Goal: Task Accomplishment & Management: Manage account settings

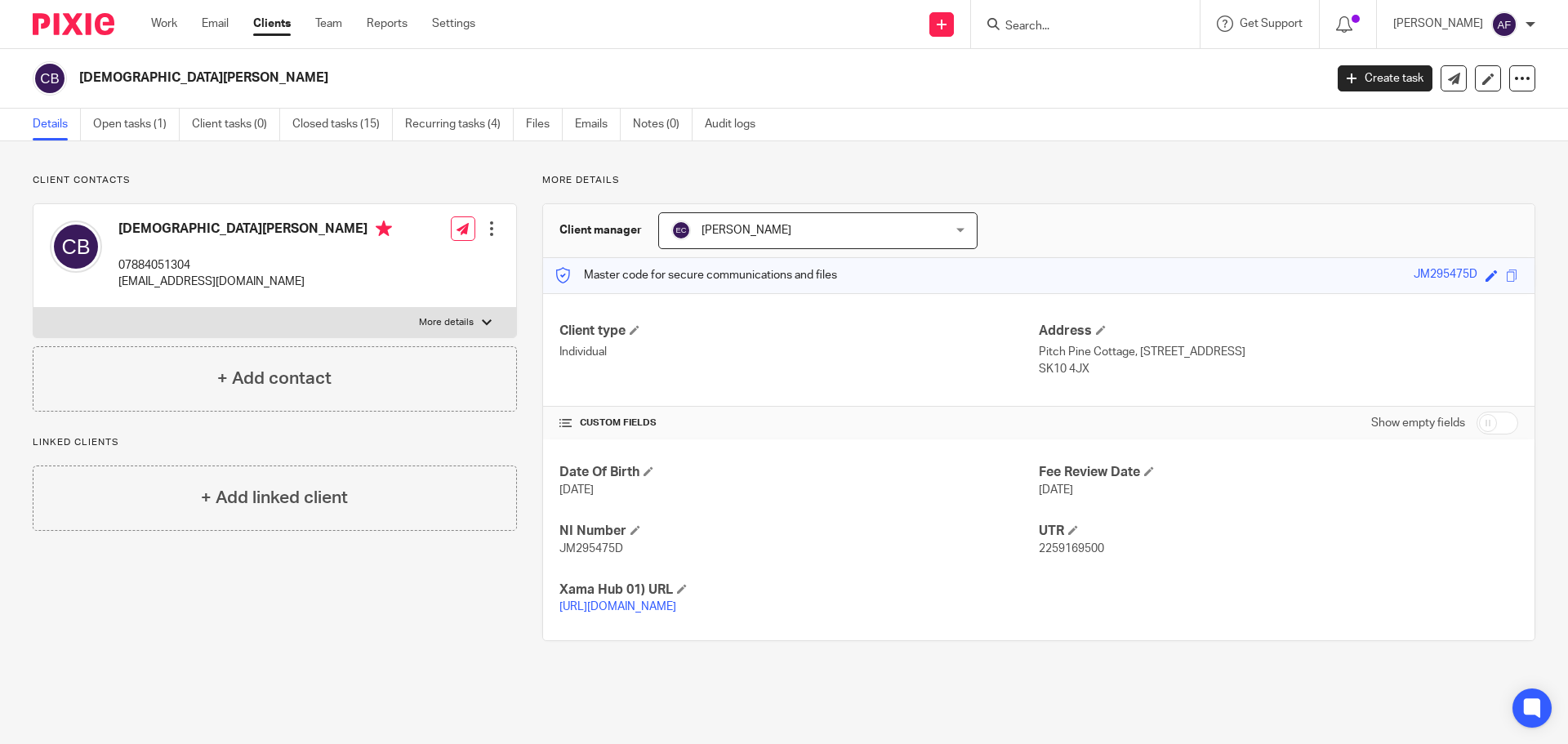
click at [676, 610] on link "https://platform.xamatech.com/portal/crm/clients/4d7c4540-9685-11ed-8d13-bf25f4…" at bounding box center [618, 606] width 116 height 11
click at [273, 25] on link "Clients" at bounding box center [271, 24] width 38 height 17
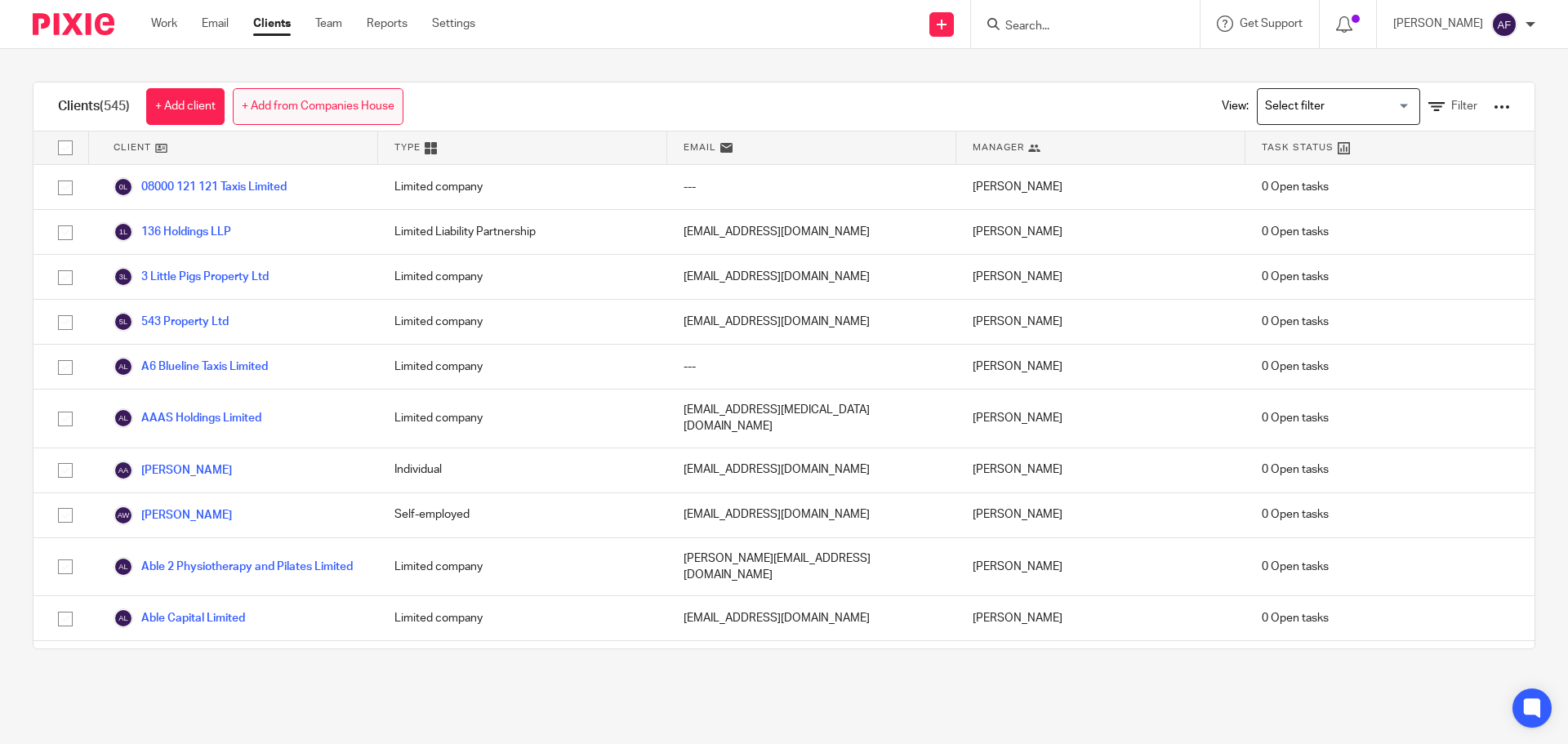
click at [289, 96] on link "+ Add from Companies House" at bounding box center [318, 107] width 171 height 37
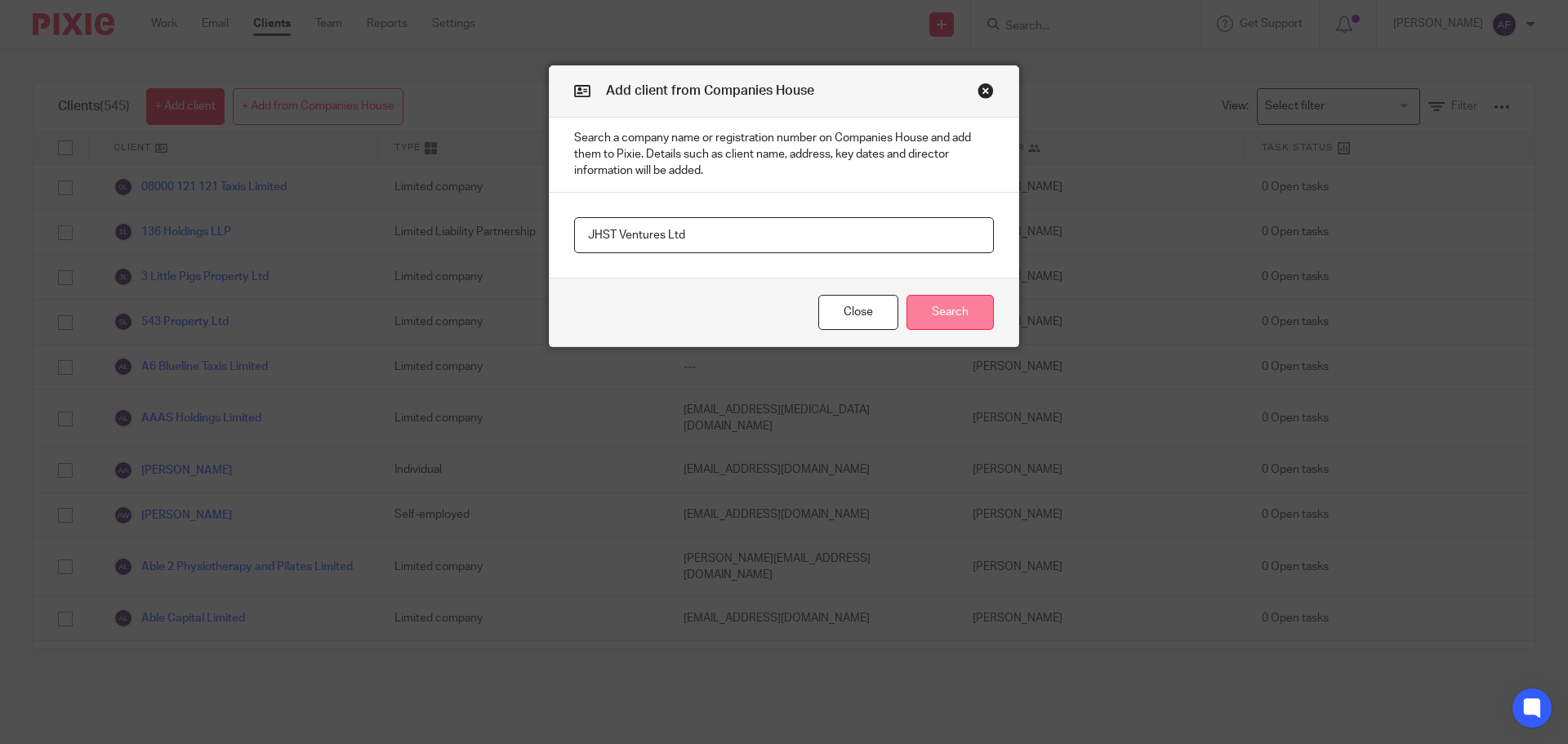
type input "JHST Ventures Ltd"
click at [929, 316] on button "Search" at bounding box center [949, 312] width 87 height 35
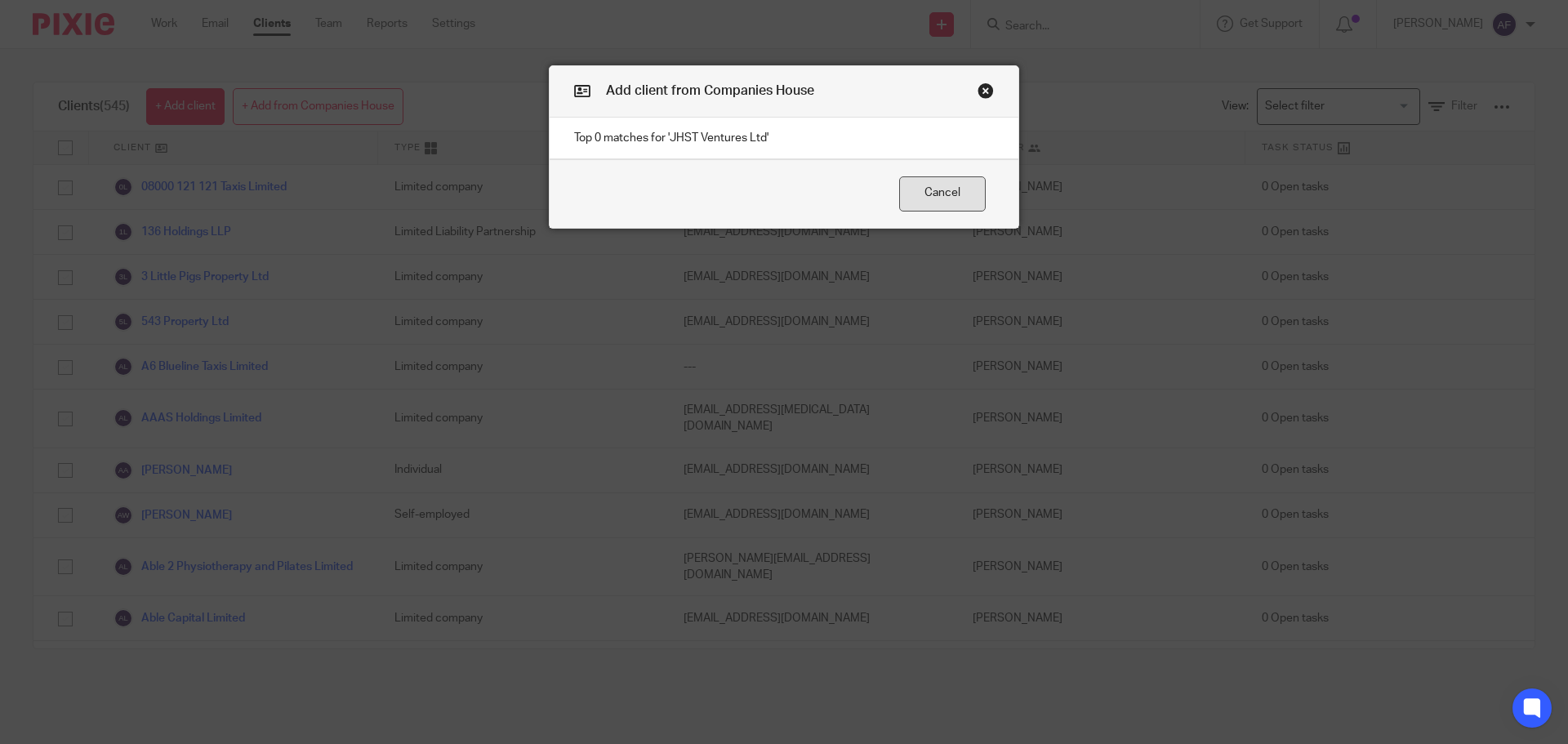
click at [959, 197] on button "Cancel" at bounding box center [942, 194] width 86 height 35
click at [977, 95] on button "Close modal" at bounding box center [985, 91] width 17 height 17
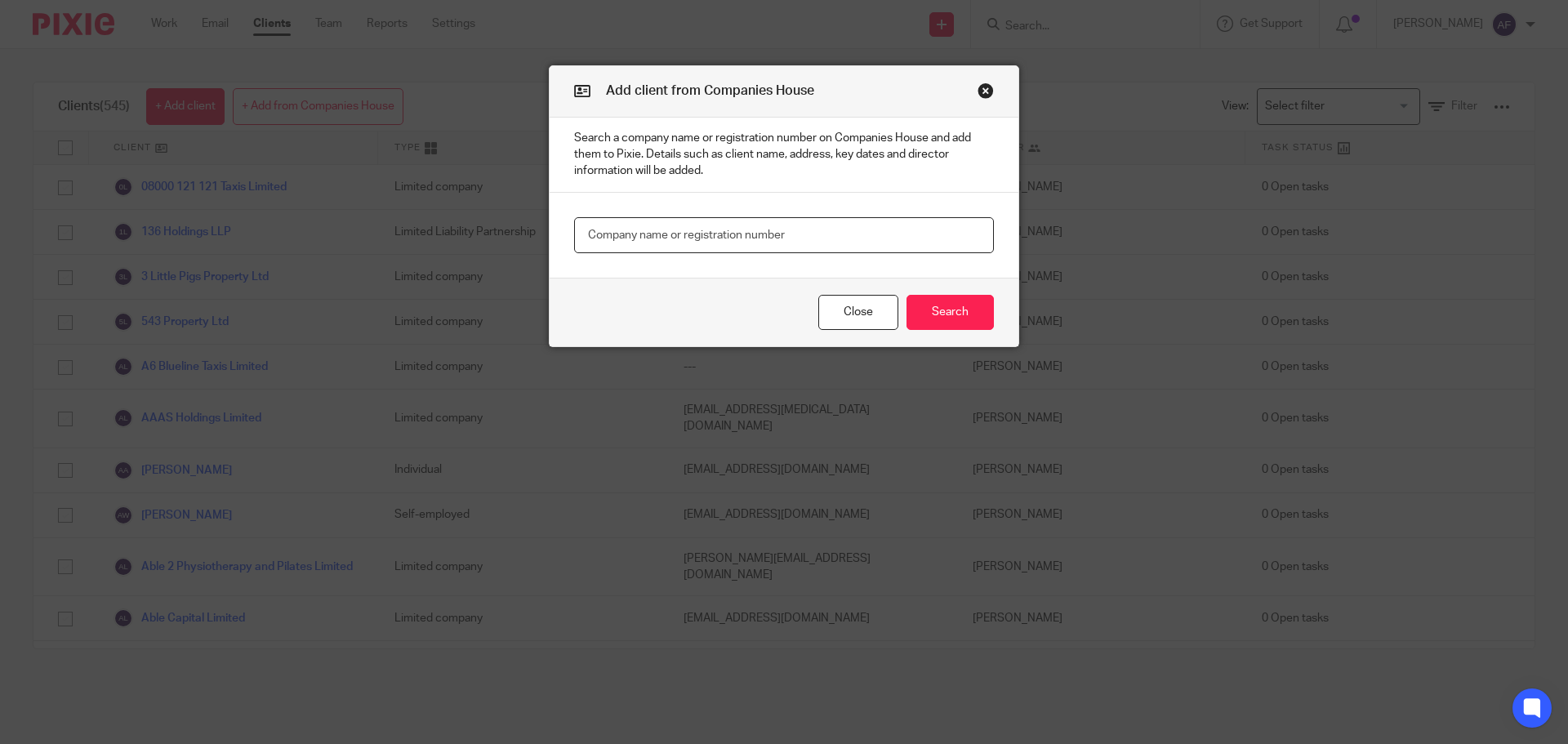
click at [762, 238] on input "text" at bounding box center [784, 235] width 420 height 37
type input "JHST Ventures Ltd"
click at [946, 302] on button "Search" at bounding box center [949, 312] width 87 height 35
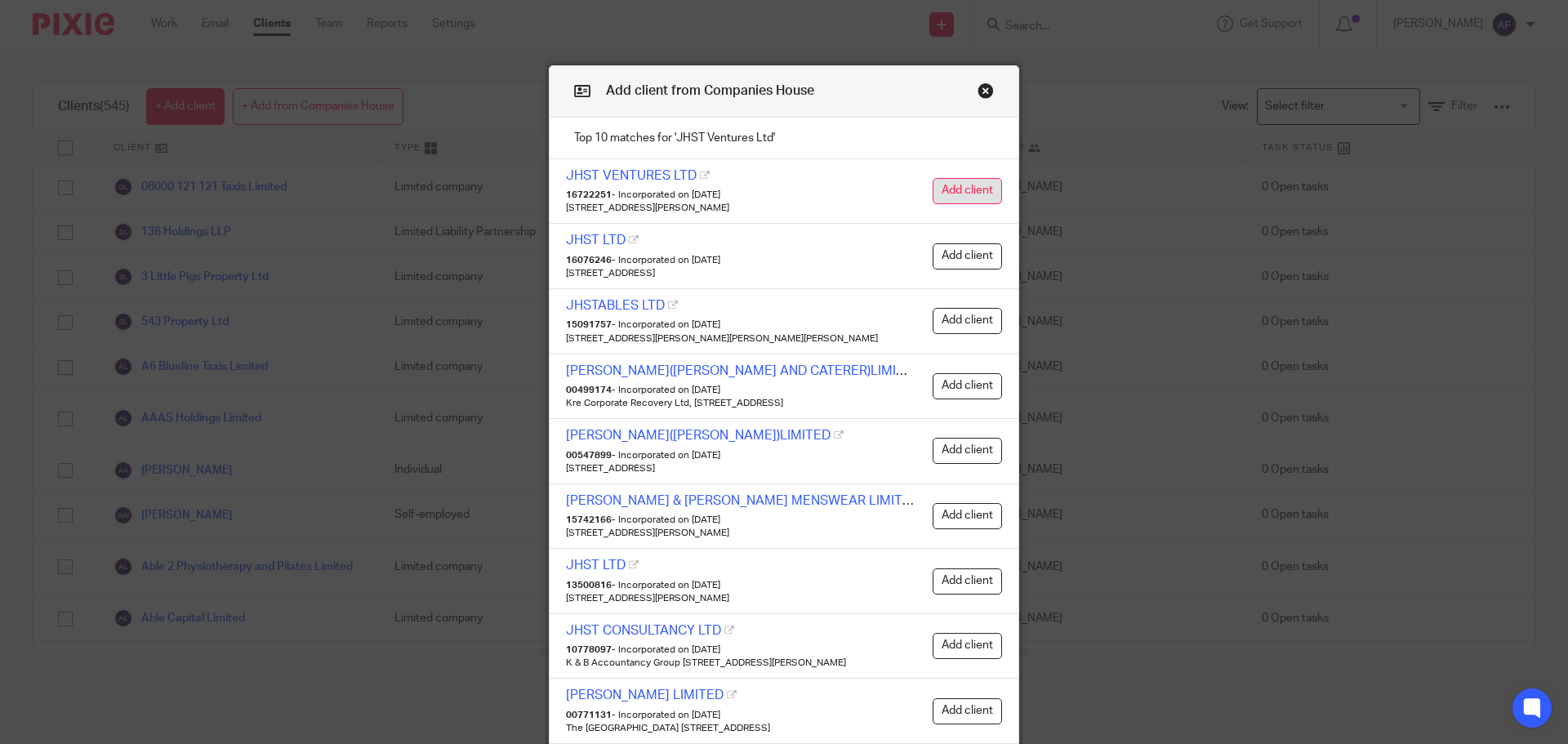
click at [934, 193] on button "Add client" at bounding box center [967, 191] width 70 height 26
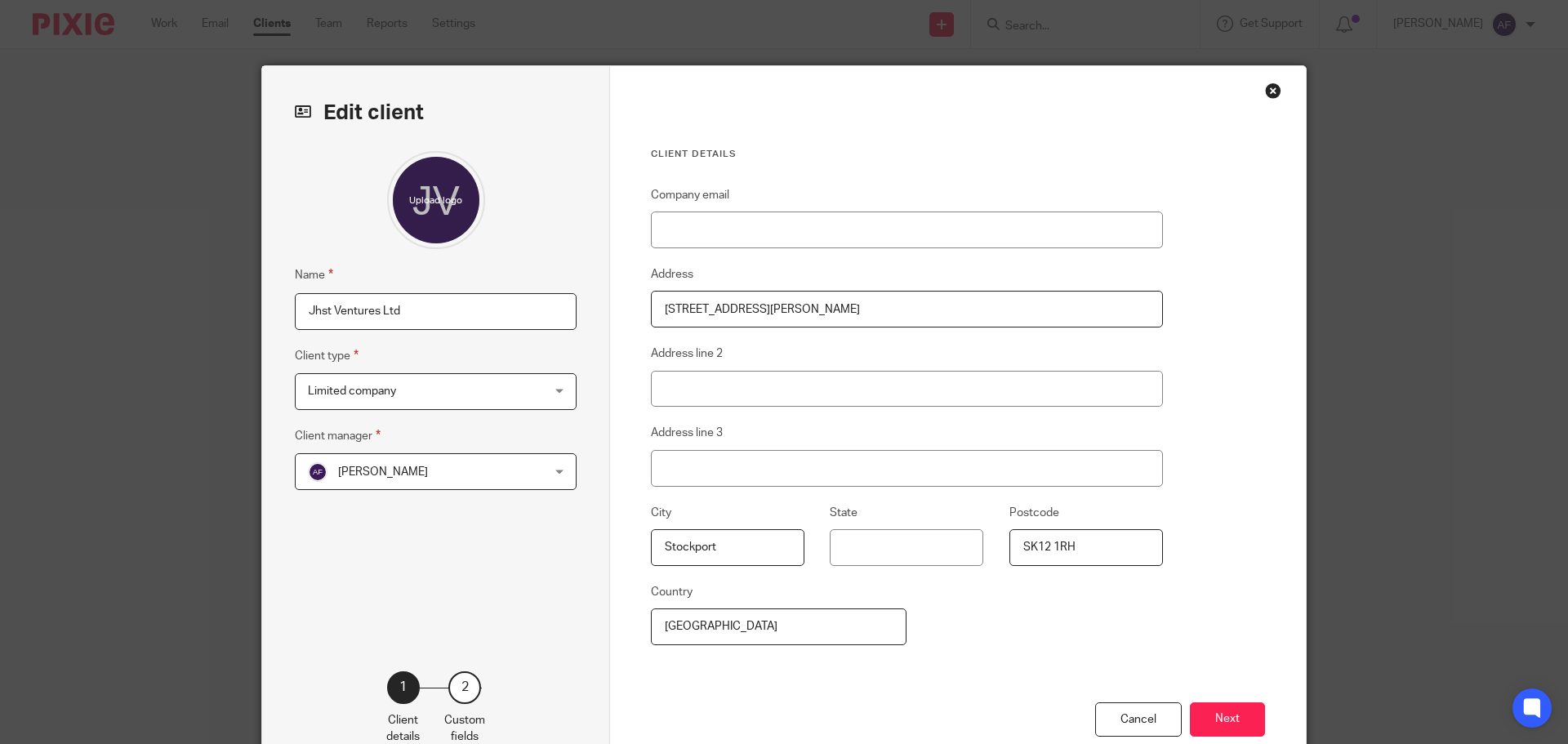
click at [322, 302] on input "Jhst Ventures Ltd" at bounding box center [435, 312] width 282 height 37
type input "JHST Ventures Ltd"
click at [370, 474] on span "[PERSON_NAME]" at bounding box center [383, 472] width 90 height 11
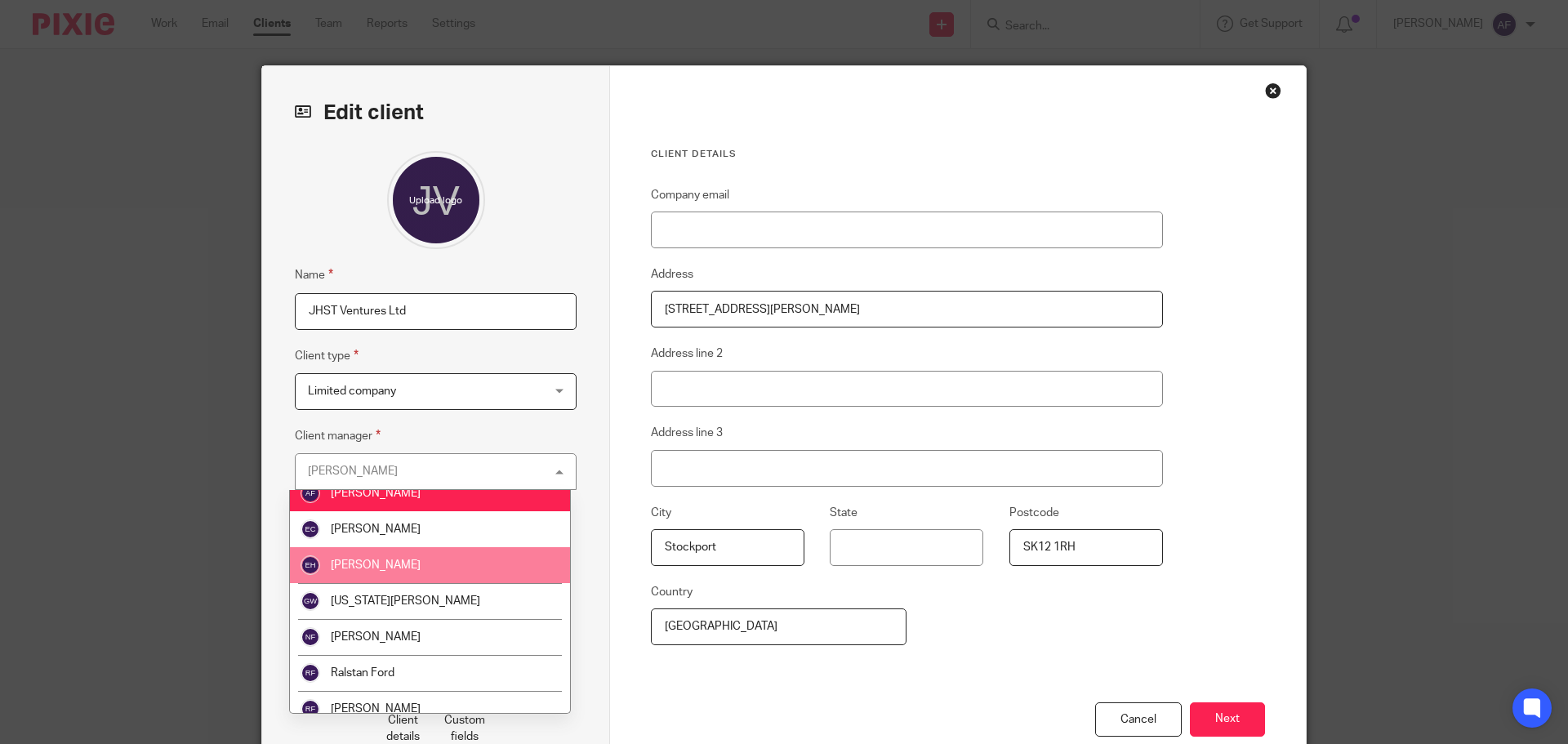
scroll to position [64, 0]
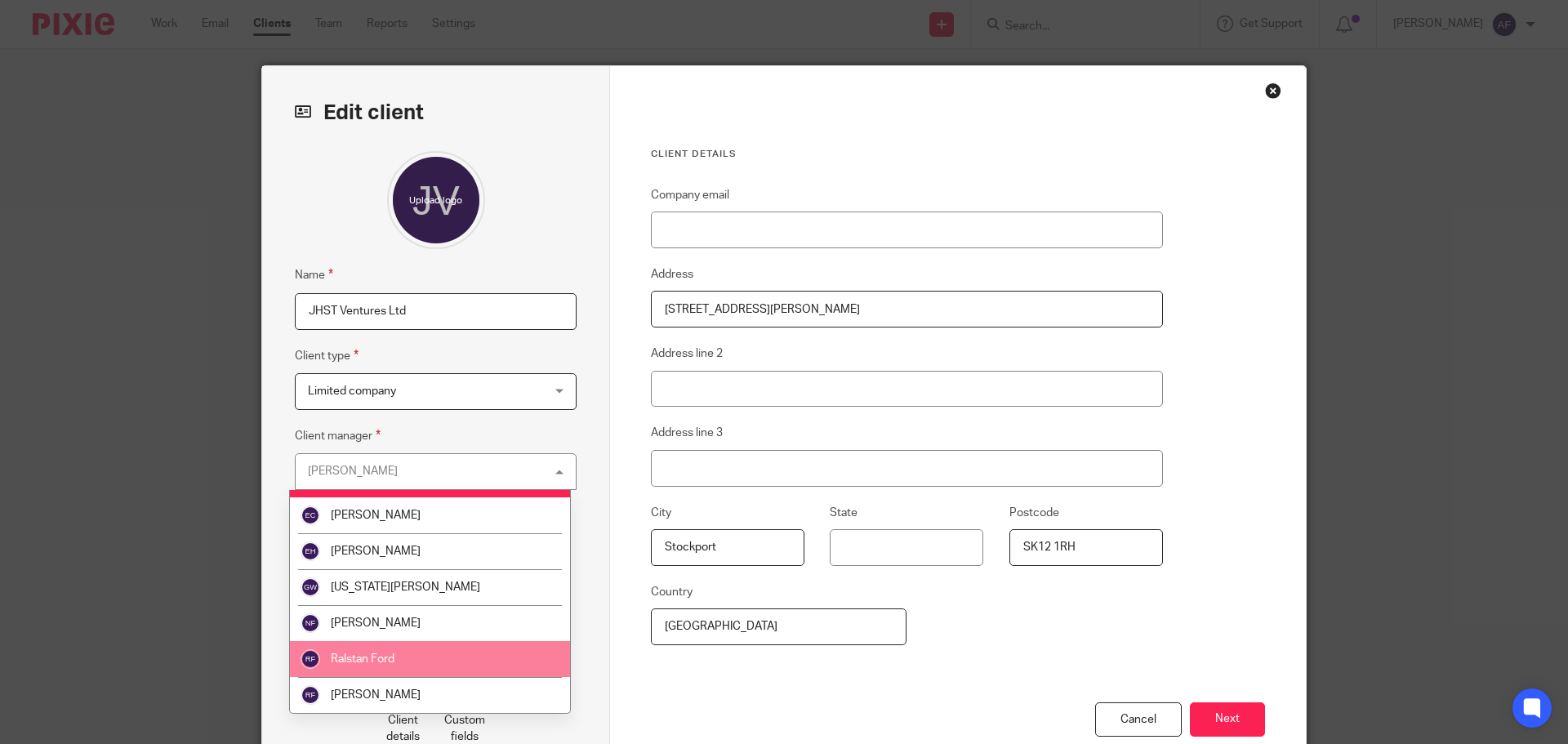
click at [370, 662] on span "Ralstan Ford" at bounding box center [362, 658] width 63 height 11
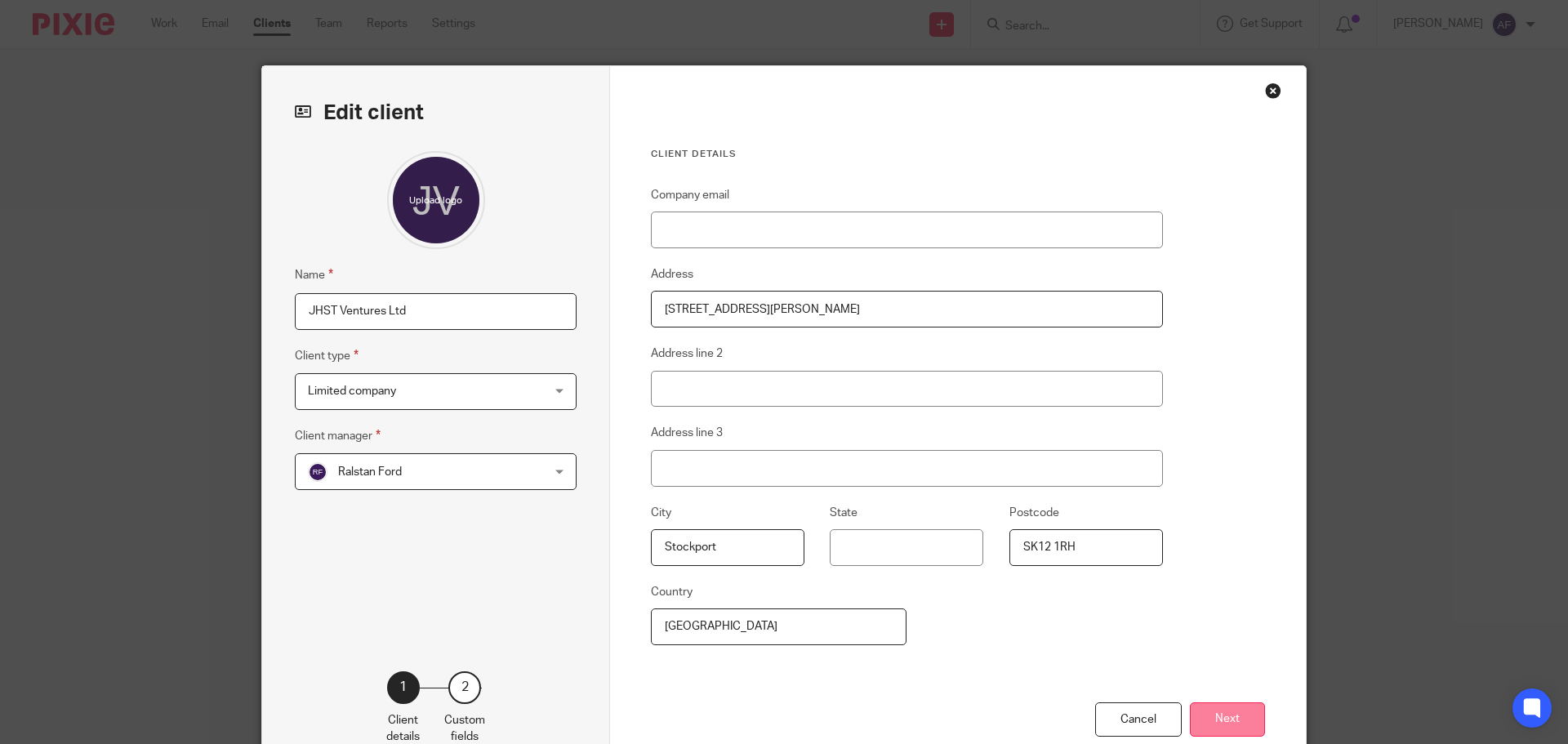
click at [1222, 726] on button "Next" at bounding box center [1227, 720] width 75 height 35
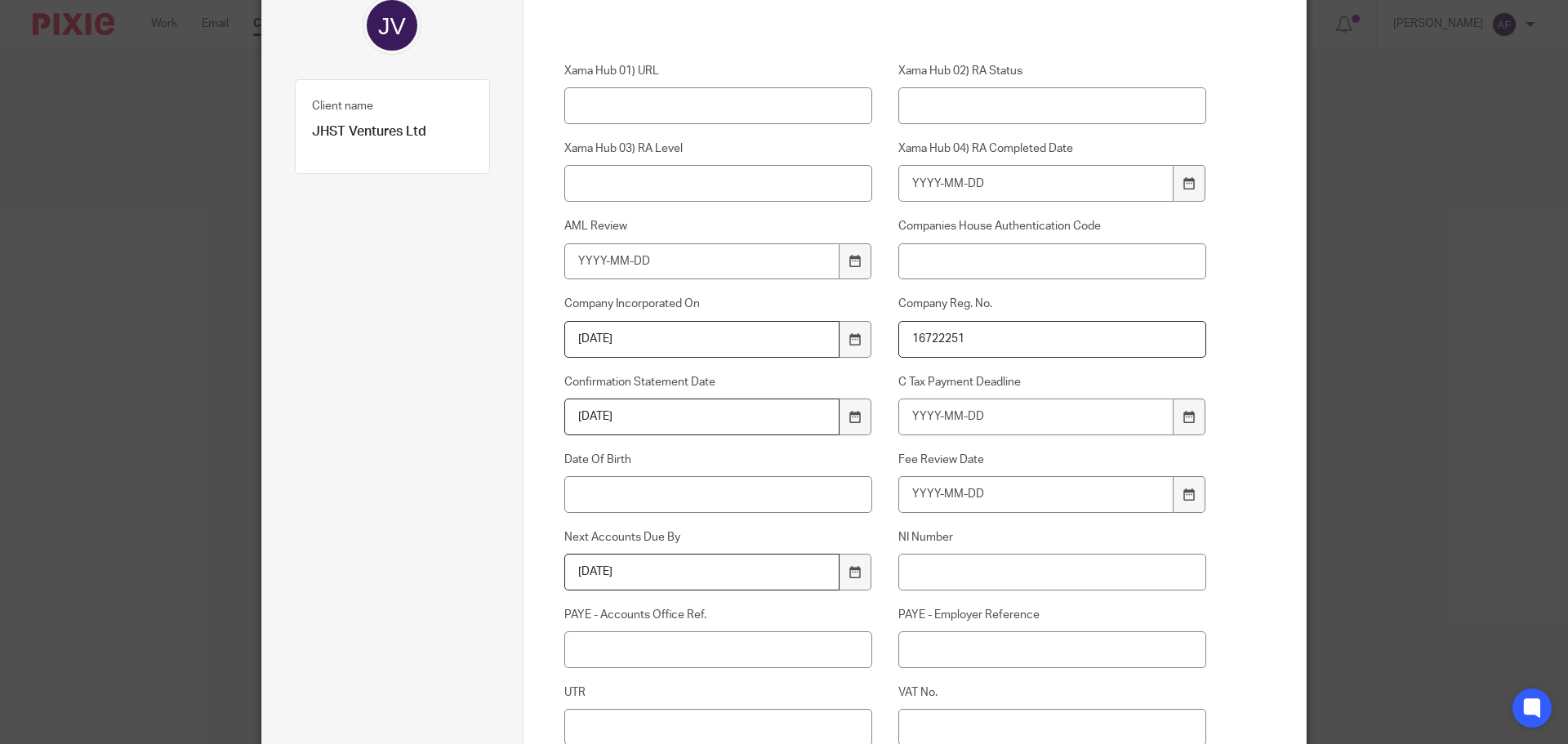
scroll to position [245, 0]
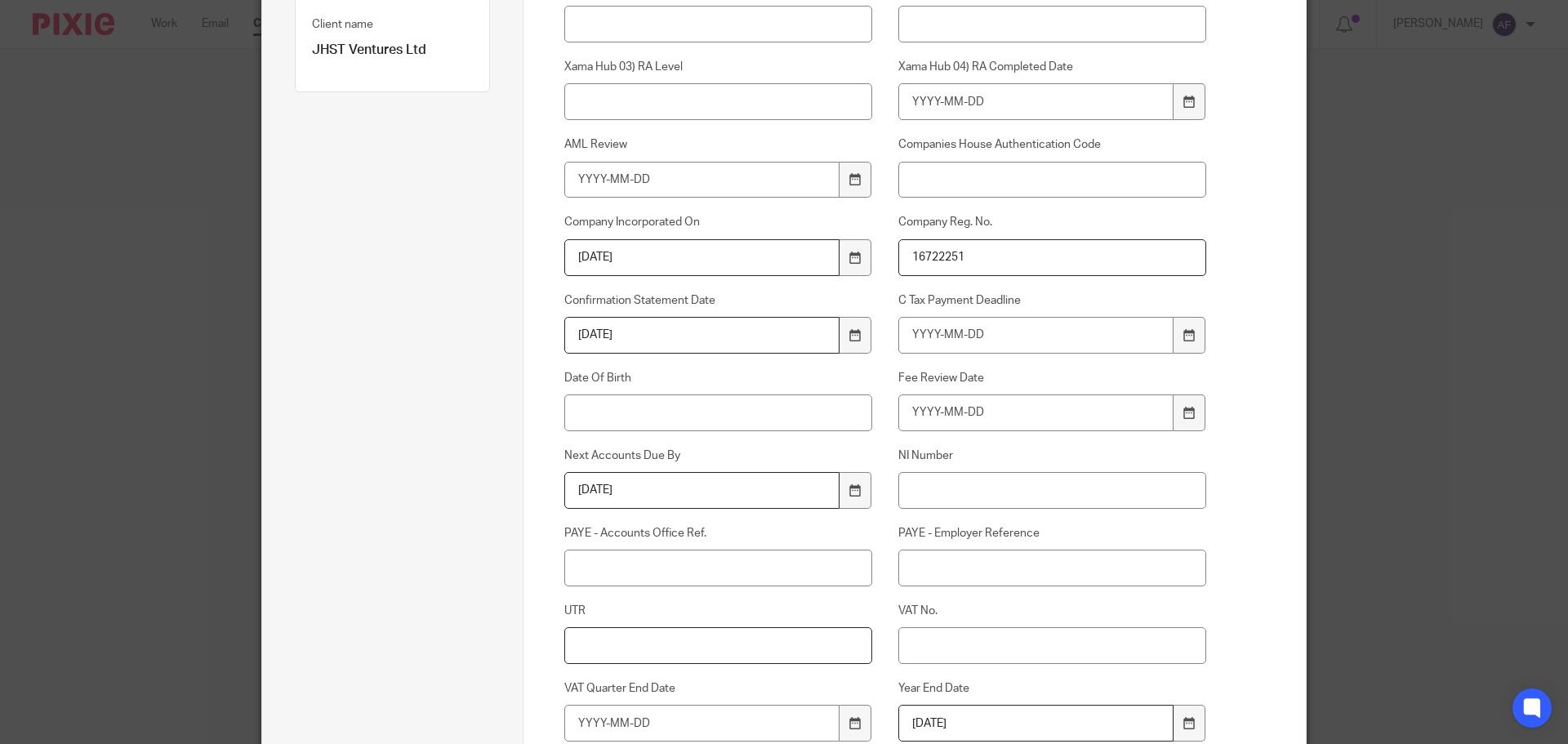
click at [717, 649] on input "UTR" at bounding box center [718, 645] width 308 height 37
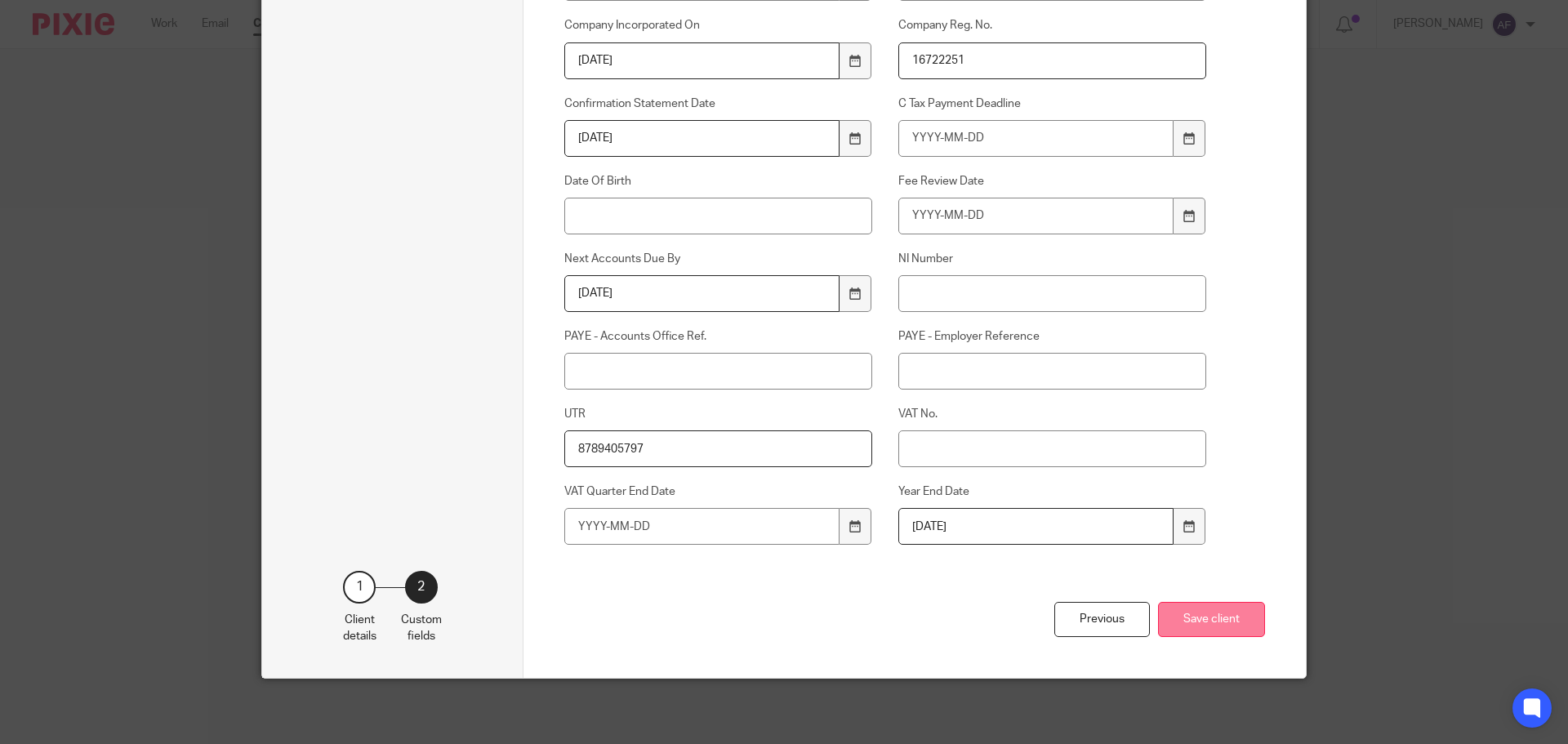
type input "8789405797"
click at [1183, 615] on button "Save client" at bounding box center [1211, 620] width 107 height 35
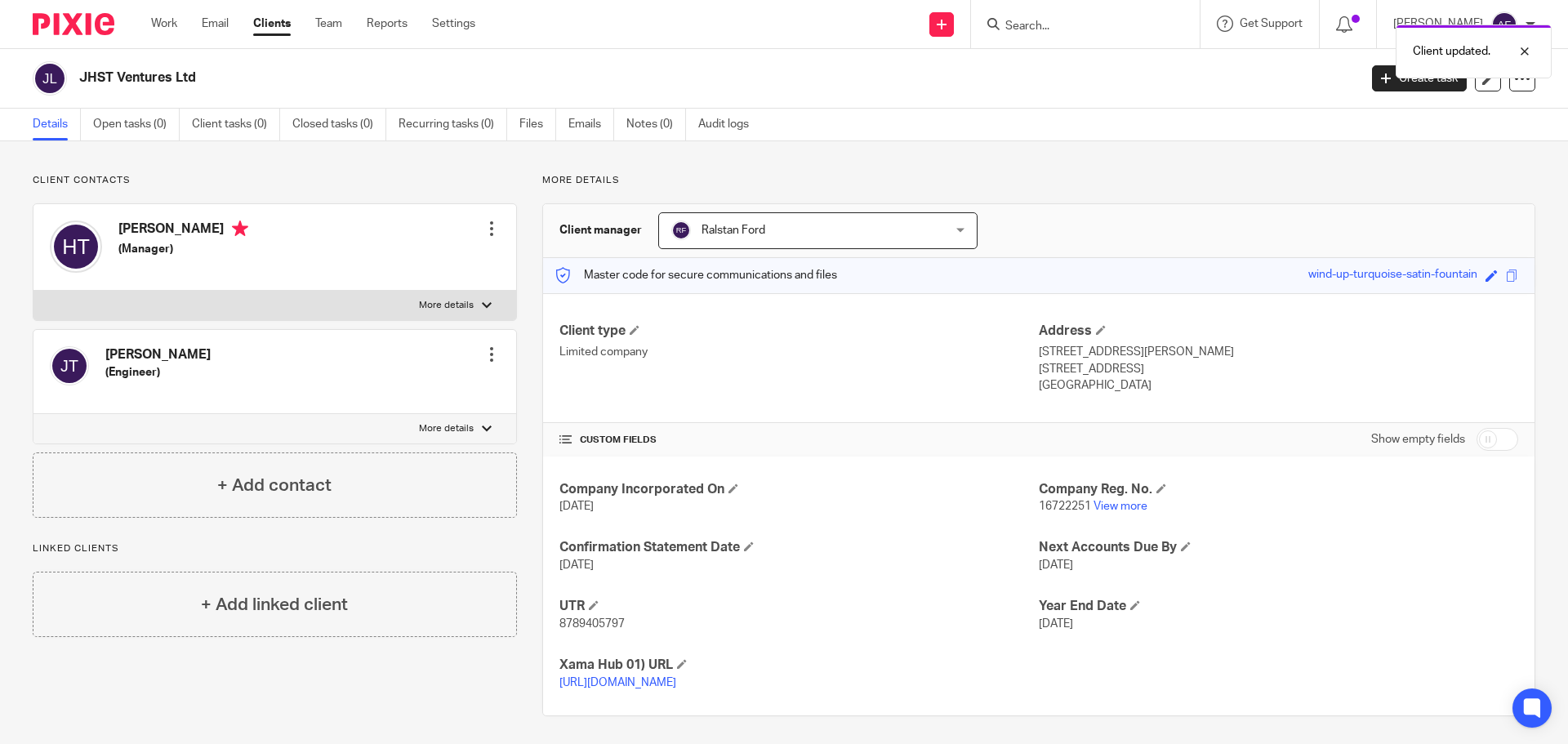
click at [1044, 504] on span "16722251" at bounding box center [1064, 506] width 52 height 11
copy p "16722251"
click at [1485, 279] on span at bounding box center [1491, 276] width 12 height 12
paste input "16722251"
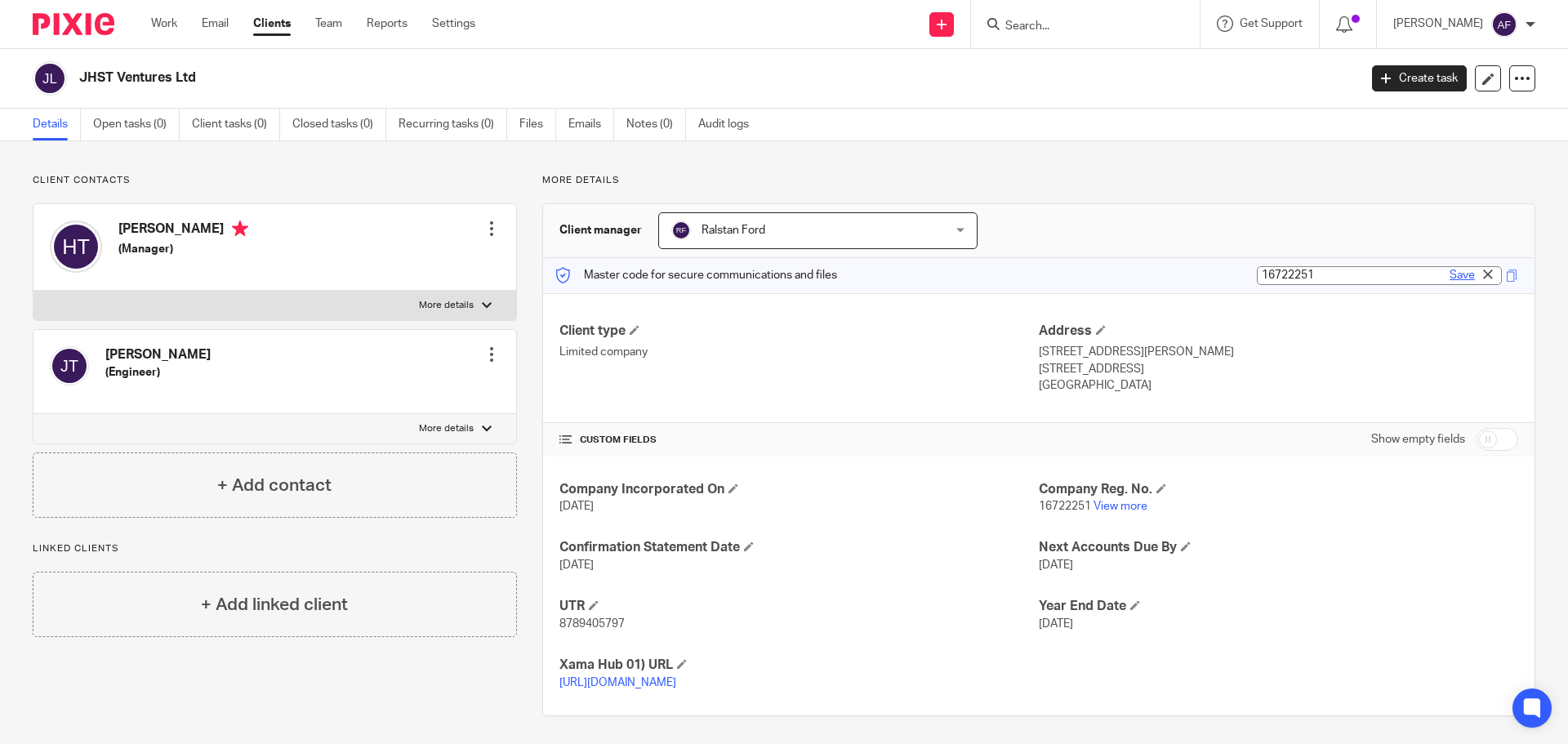
type input "16722251"
click at [1452, 280] on link "Save" at bounding box center [1461, 275] width 26 height 17
type input "16722251"
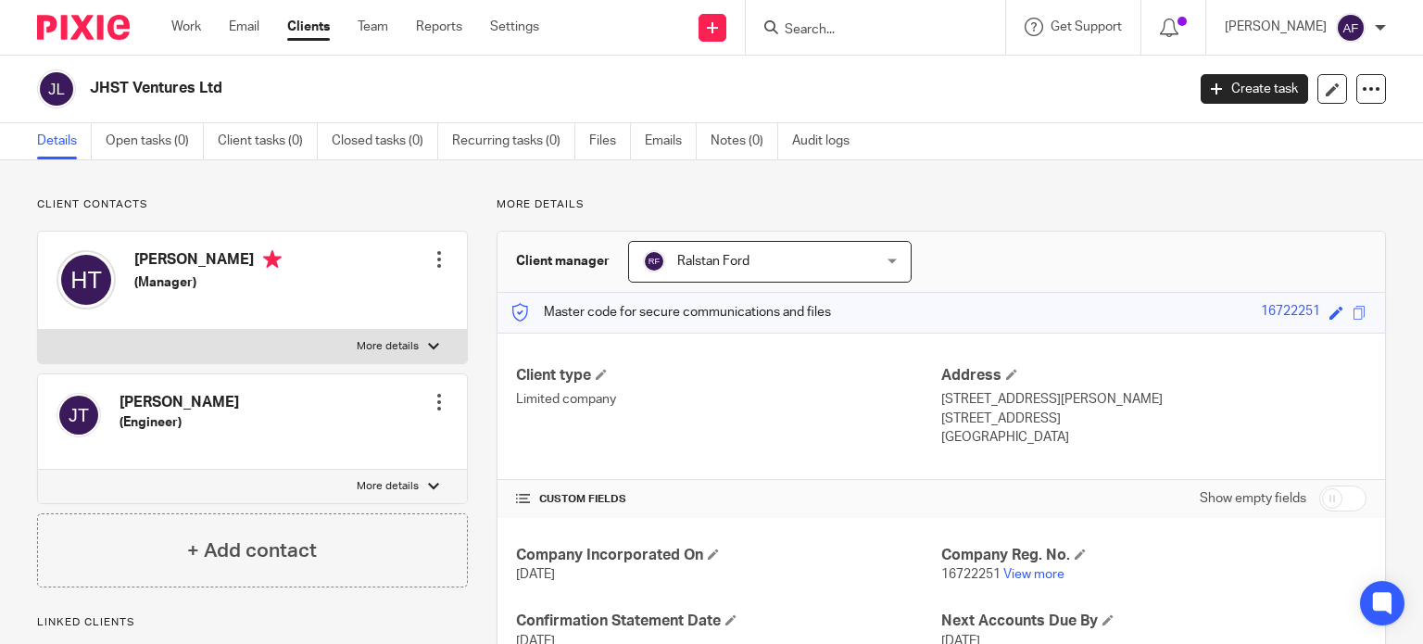
click at [906, 25] on input "Search" at bounding box center [866, 30] width 167 height 17
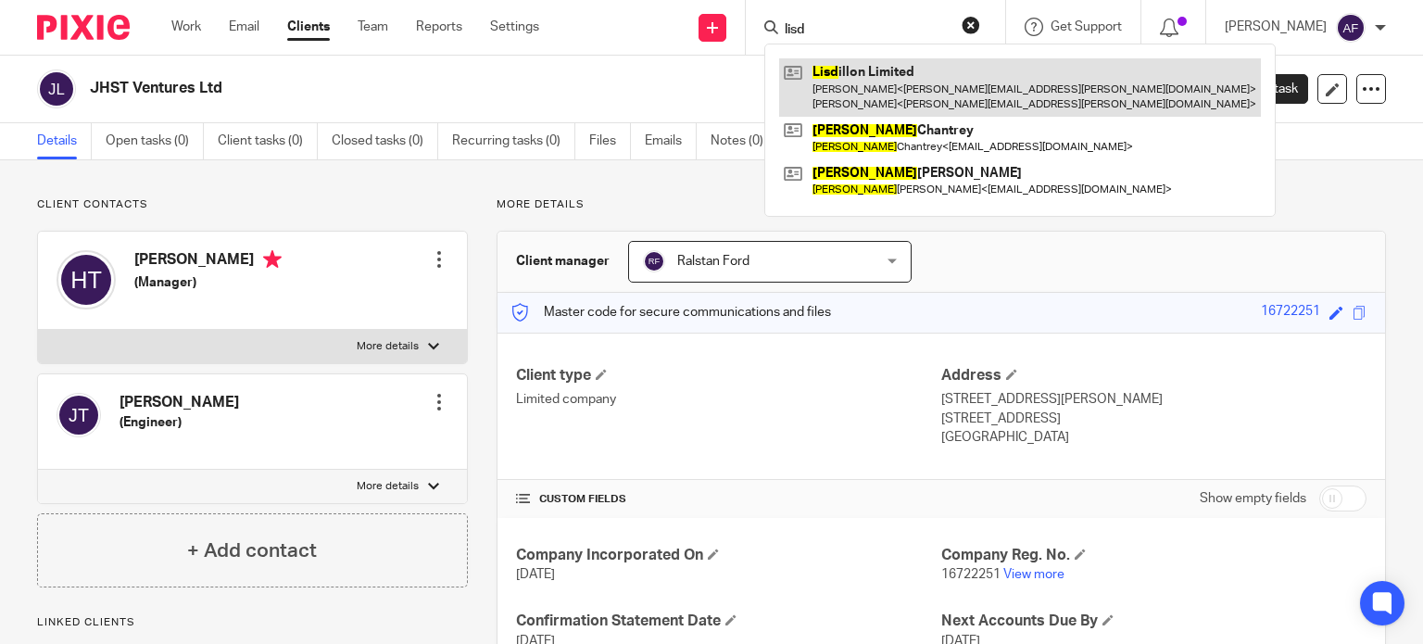
type input "lisd"
click at [959, 92] on link at bounding box center [1020, 86] width 482 height 57
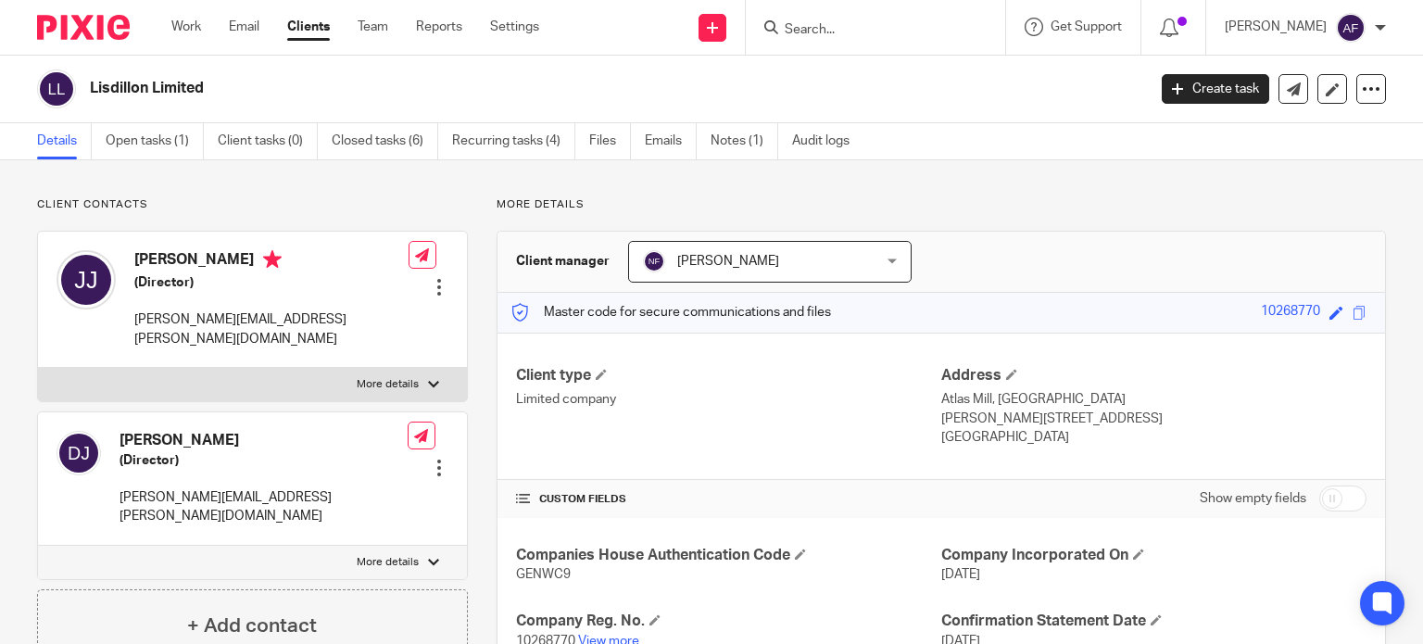
click at [940, 20] on form at bounding box center [881, 27] width 197 height 23
click at [863, 41] on div at bounding box center [875, 27] width 259 height 55
click at [863, 30] on input "Search" at bounding box center [866, 30] width 167 height 17
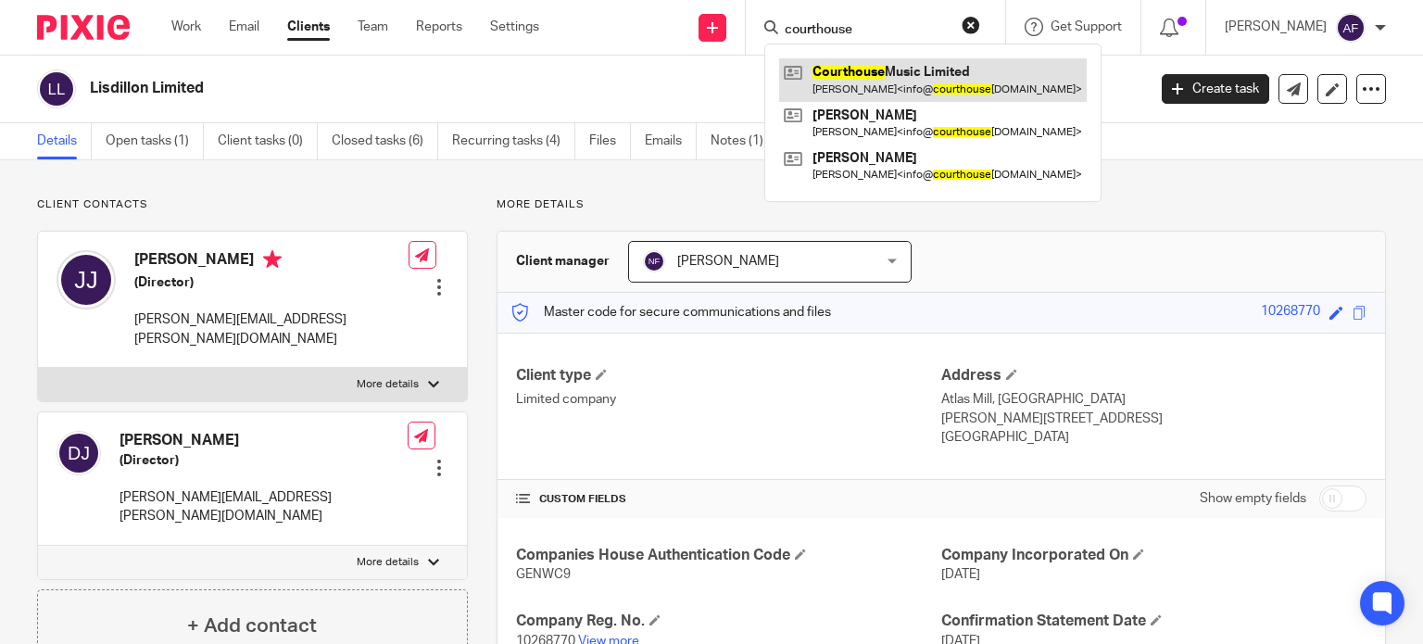
type input "courthouse"
click at [882, 75] on link at bounding box center [933, 79] width 308 height 43
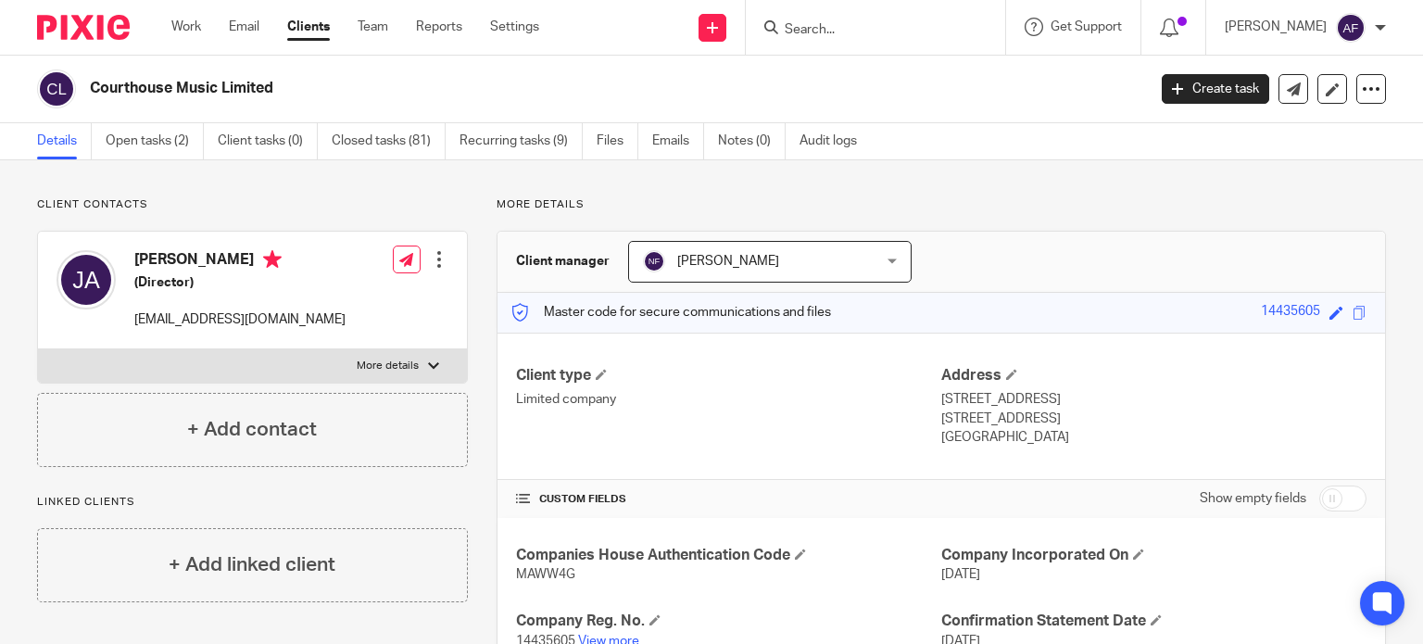
click at [830, 30] on input "Search" at bounding box center [866, 30] width 167 height 17
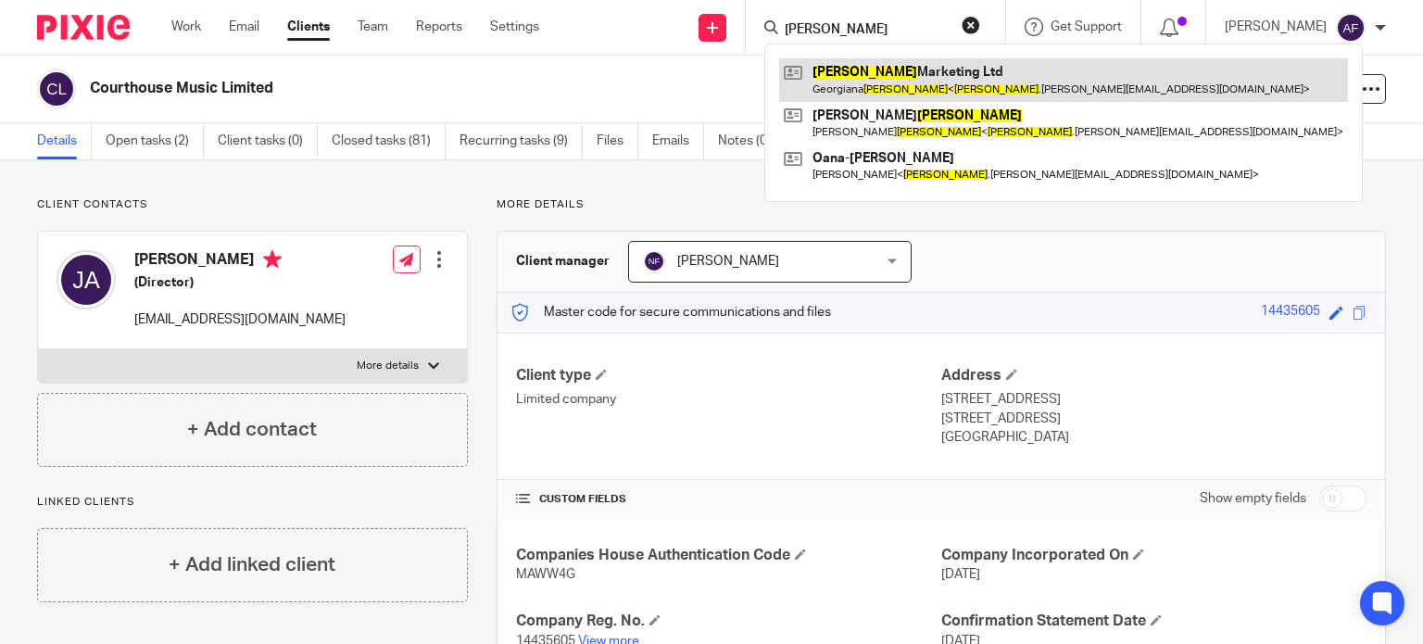
type input "dacosta"
click at [850, 92] on link at bounding box center [1063, 79] width 569 height 43
click at [916, 83] on link at bounding box center [1063, 79] width 569 height 43
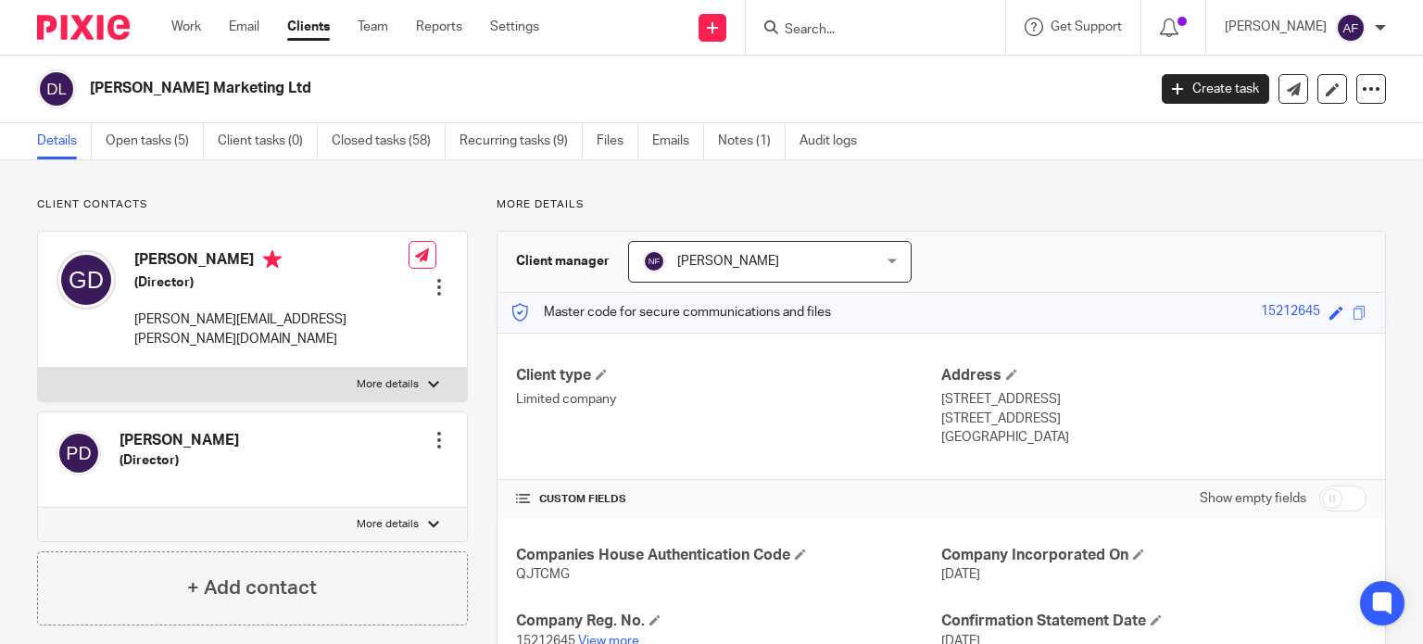
click at [898, 61] on div "[PERSON_NAME] Marketing Ltd Create task Update from Companies House Export data…" at bounding box center [711, 90] width 1423 height 68
click at [853, 29] on input "Search" at bounding box center [866, 30] width 167 height 17
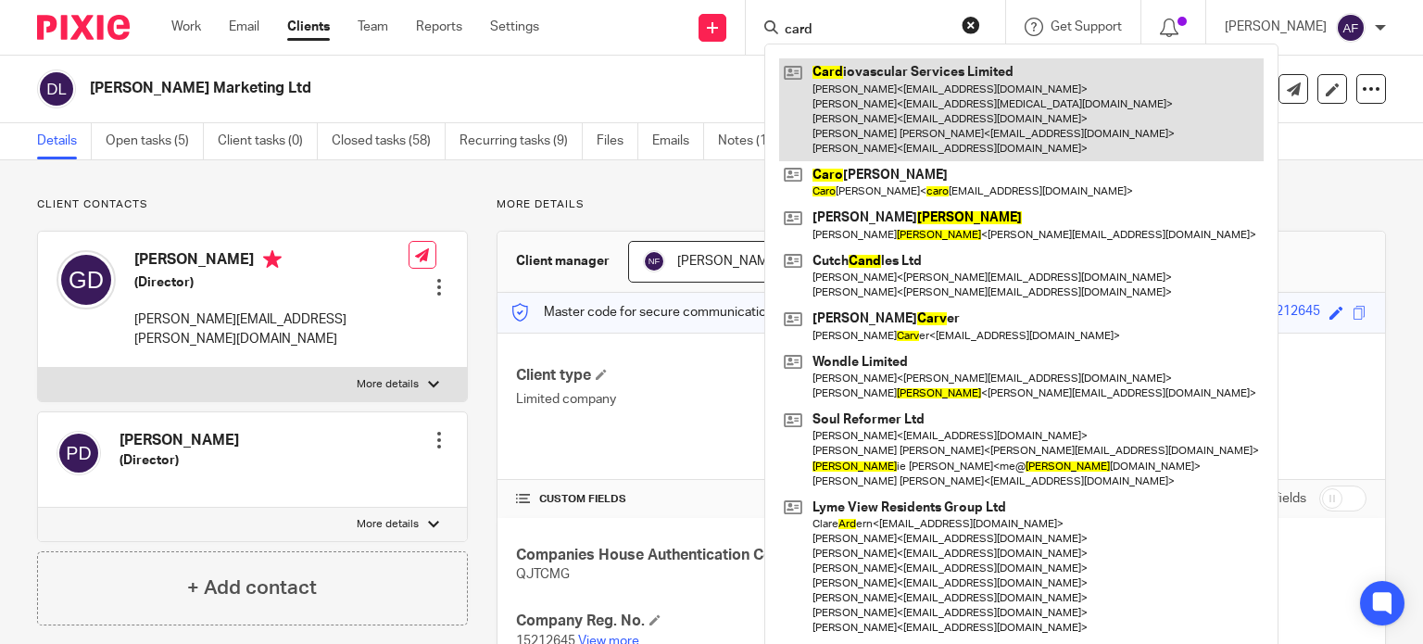
type input "card"
click at [871, 80] on link at bounding box center [1021, 109] width 484 height 103
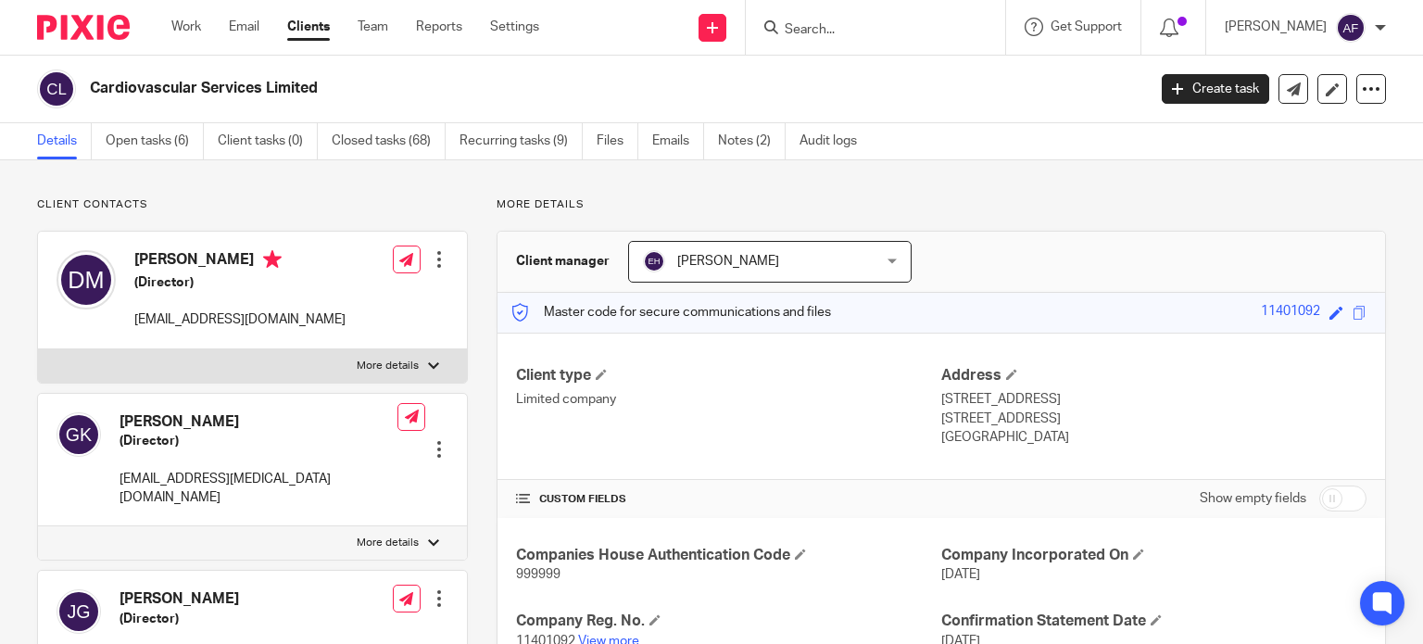
click at [857, 27] on input "Search" at bounding box center [866, 30] width 167 height 17
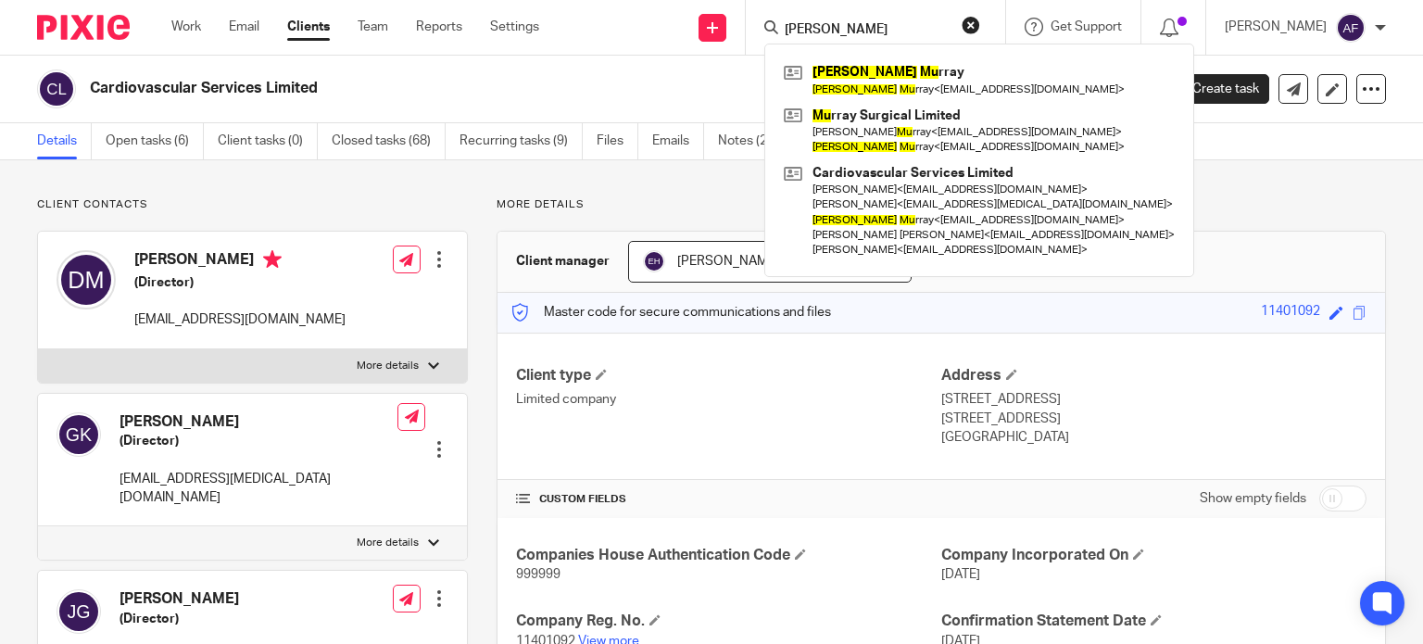
type input "[PERSON_NAME]"
click at [980, 17] on button "reset" at bounding box center [971, 25] width 19 height 19
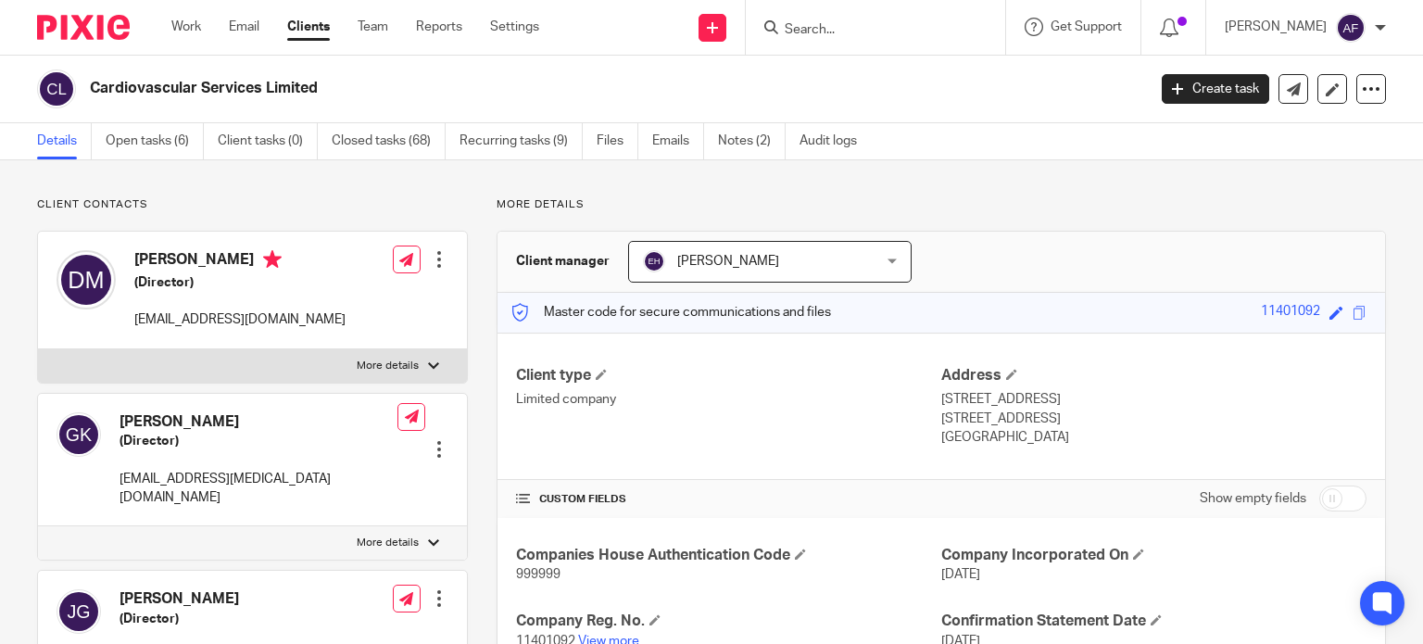
click at [893, 4] on div at bounding box center [875, 27] width 259 height 55
click at [886, 36] on input "Search" at bounding box center [866, 30] width 167 height 17
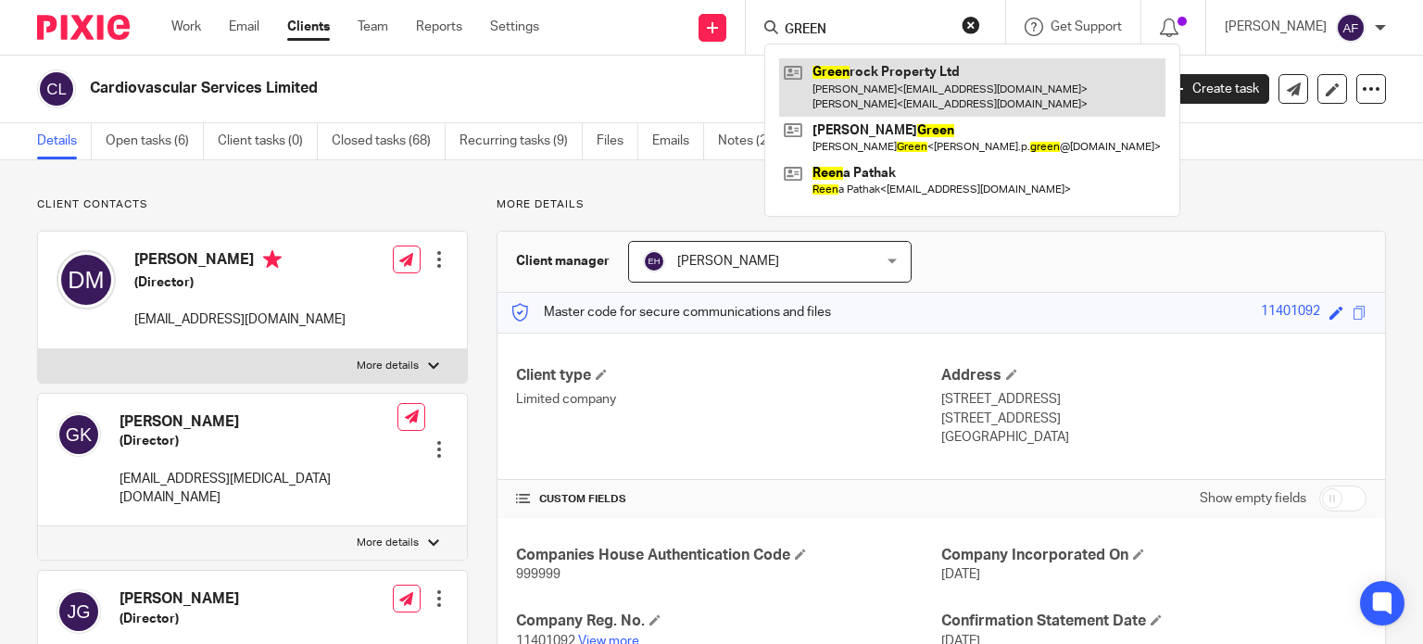
type input "GREEN"
click at [913, 74] on link at bounding box center [972, 86] width 386 height 57
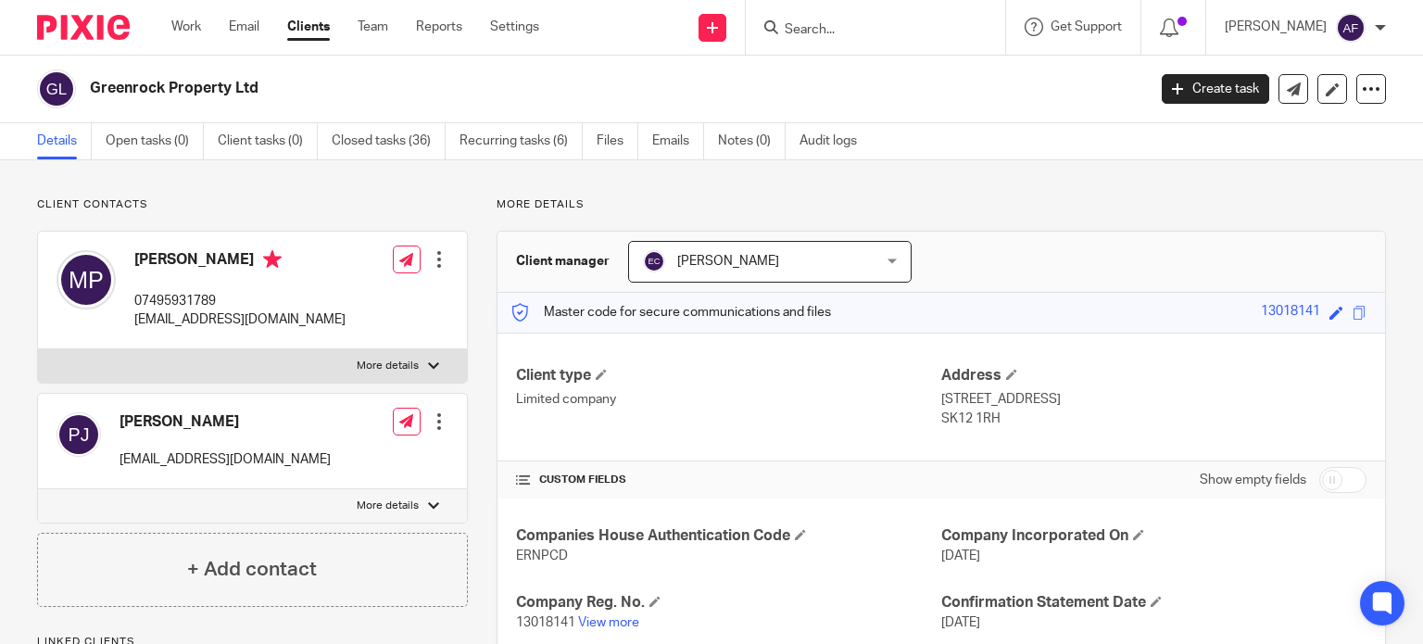
click at [867, 24] on input "Search" at bounding box center [866, 30] width 167 height 17
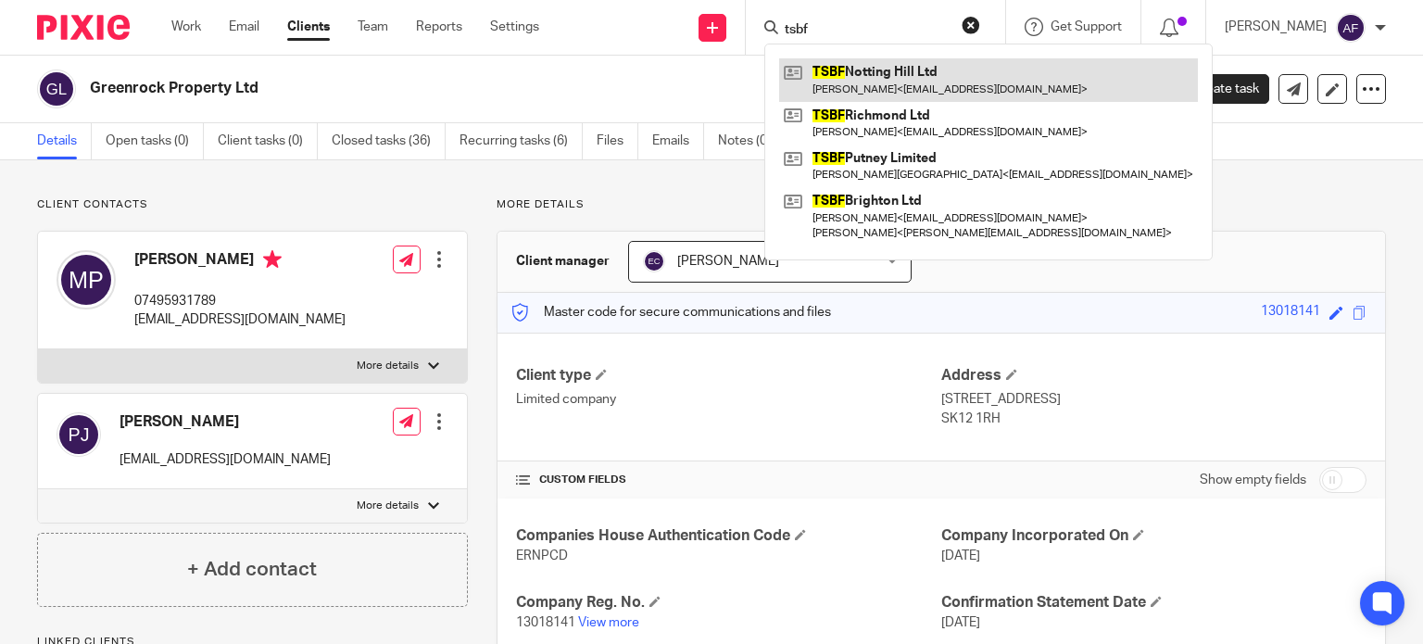
type input "tsbf"
click at [893, 93] on link at bounding box center [988, 79] width 419 height 43
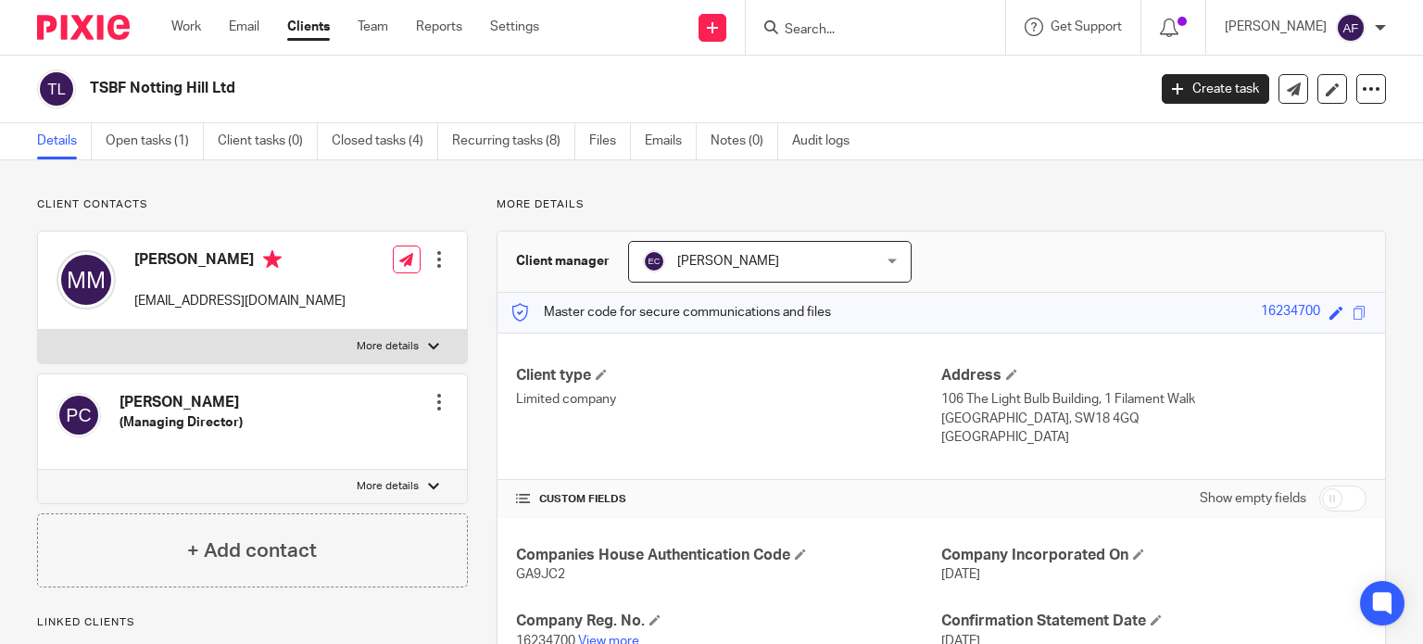
click at [204, 73] on div "TSBF Notting Hill Ltd" at bounding box center [585, 88] width 1097 height 39
click at [209, 97] on h2 "TSBF Notting Hill Ltd" at bounding box center [508, 88] width 836 height 19
click at [207, 92] on h2 "TSBF Notting Hill Ltd" at bounding box center [508, 88] width 836 height 19
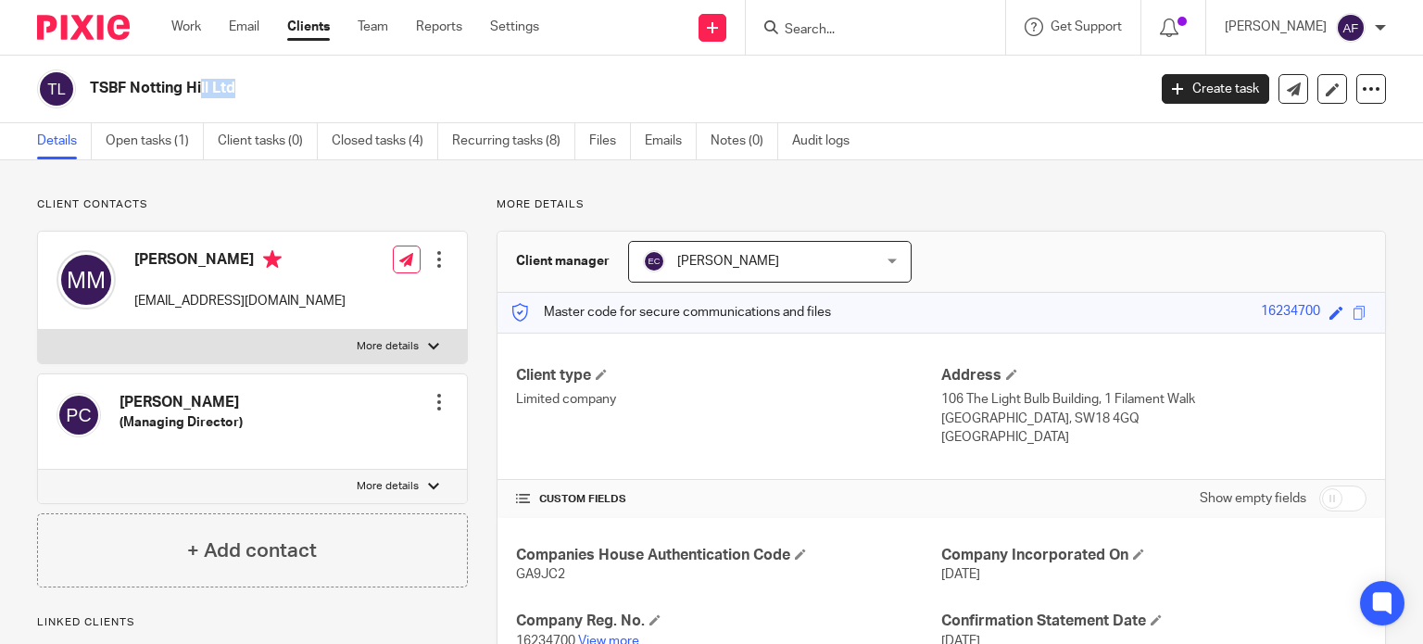
copy main "TSBF Notting Hill Ltd Create task Update from Companies House Export data Merge…"
click at [833, 37] on input "Search" at bounding box center [866, 30] width 167 height 17
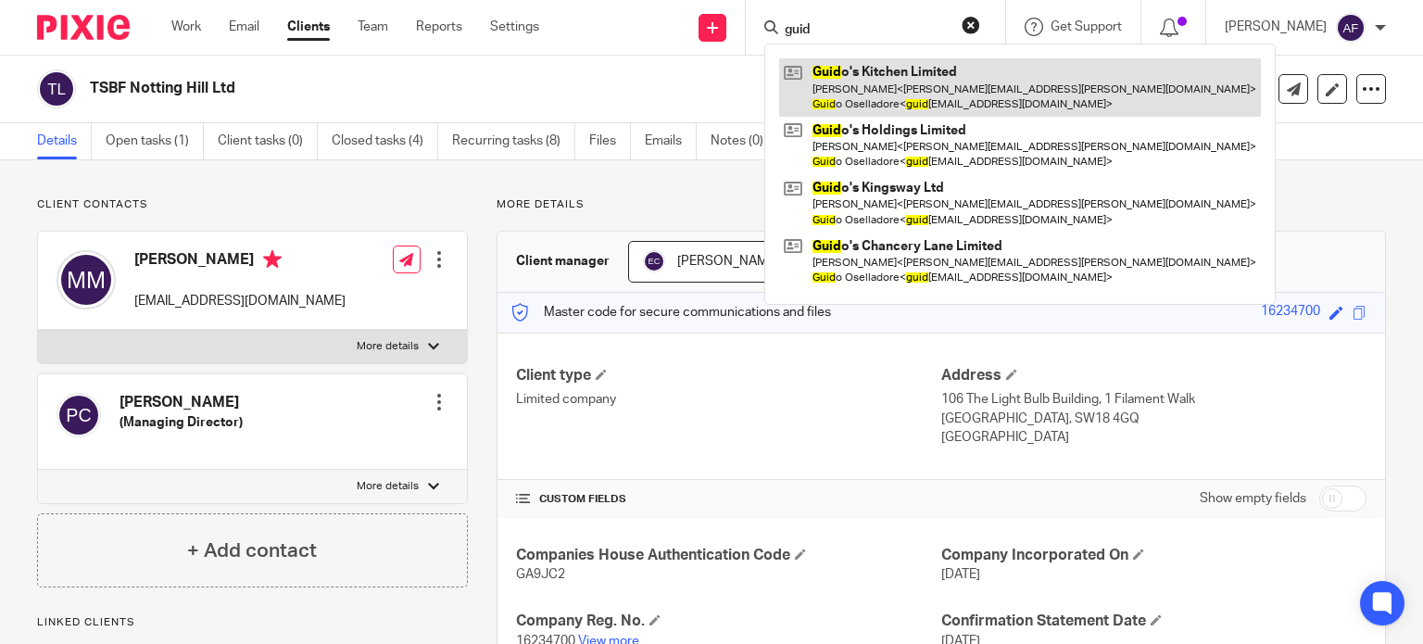
type input "guid"
click at [891, 80] on link at bounding box center [1020, 86] width 482 height 57
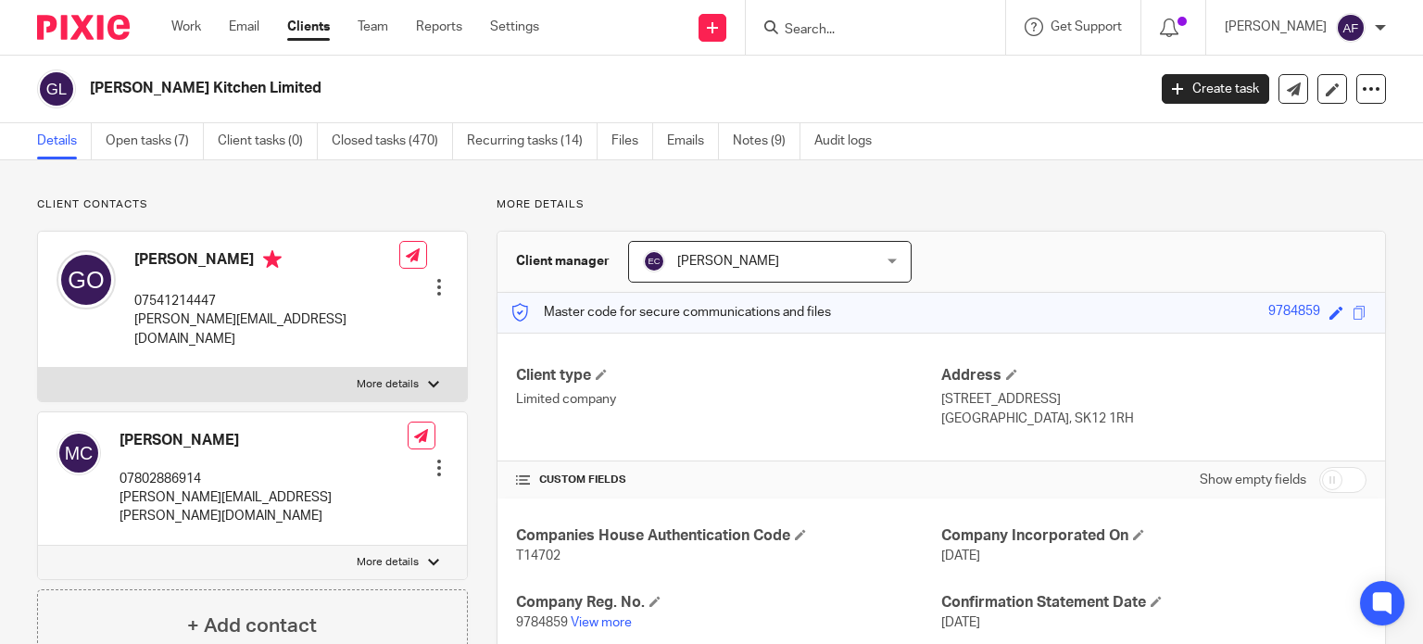
click at [239, 88] on h2 "[PERSON_NAME] Kitchen Limited" at bounding box center [508, 88] width 836 height 19
click at [239, 88] on h2 "Guido's Kitchen Limited" at bounding box center [508, 88] width 836 height 19
copy main "Guido's Kitchen Limited Create task Update from Companies House Export data Mer…"
click at [898, 42] on div at bounding box center [875, 27] width 259 height 55
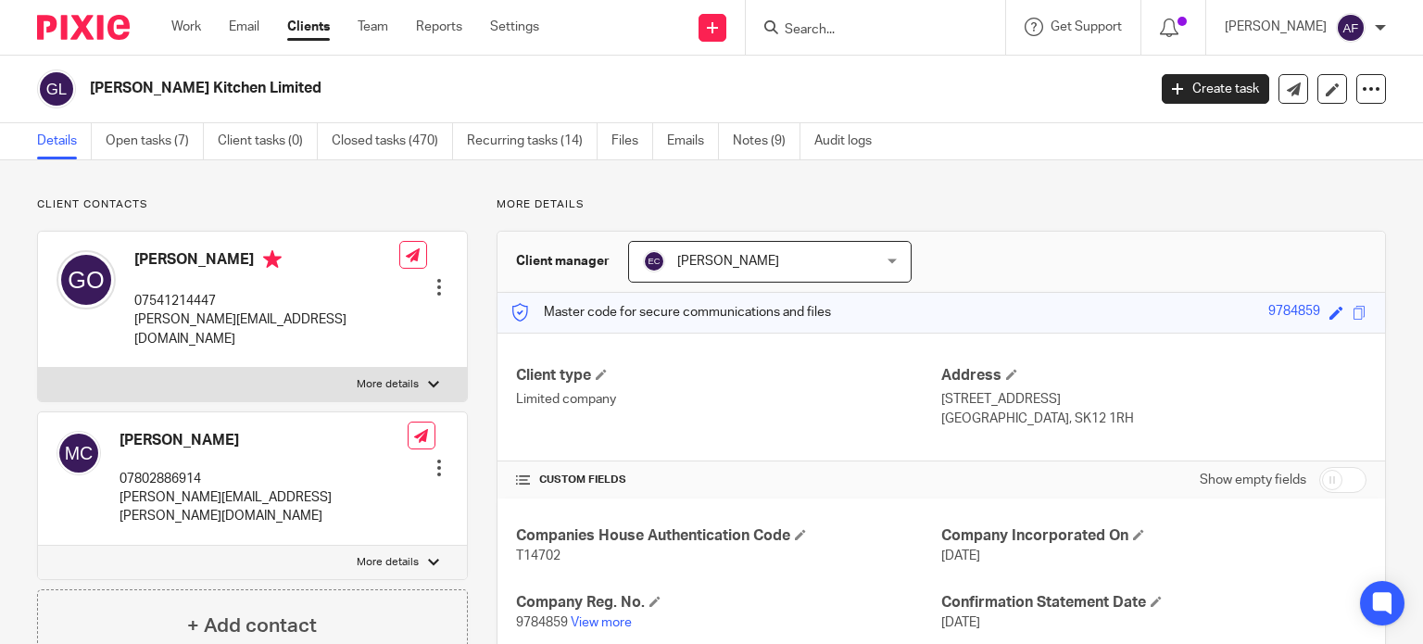
click at [826, 22] on input "Search" at bounding box center [866, 30] width 167 height 17
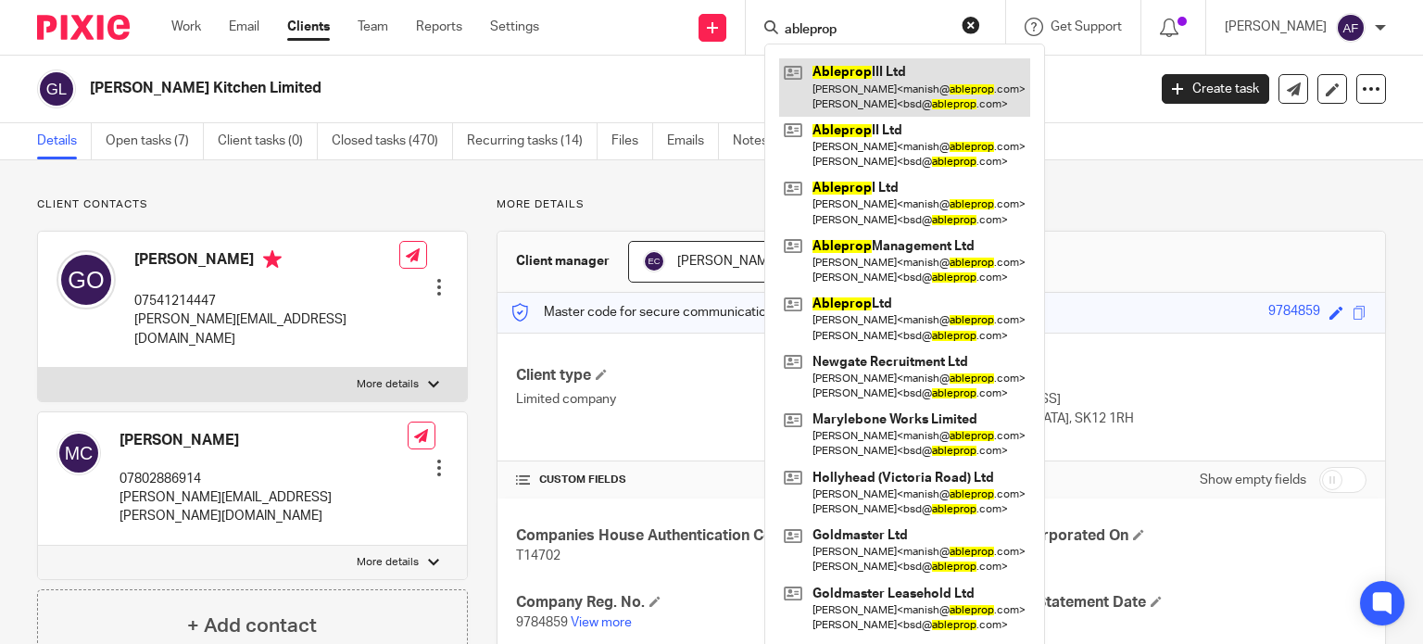
type input "ableprop"
click at [904, 76] on link at bounding box center [904, 86] width 251 height 57
